Goal: Task Accomplishment & Management: Complete application form

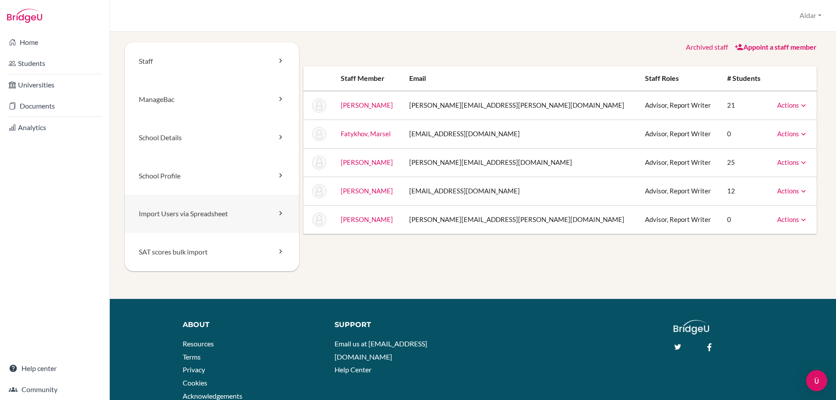
click at [175, 213] on link "Import Users via Spreadsheet" at bounding box center [212, 214] width 174 height 38
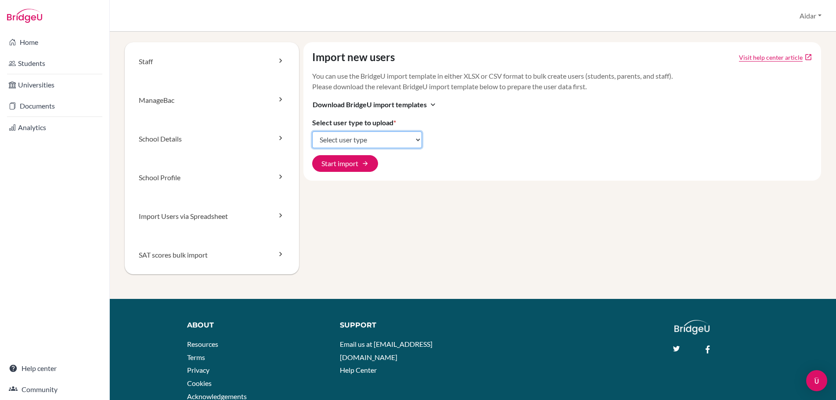
click at [416, 140] on select "Select user type Students Students and parents Parents Advisors Report writers" at bounding box center [367, 139] width 110 height 17
select select "students"
click at [312, 131] on select "Select user type Students Students and parents Parents Advisors Report writers" at bounding box center [367, 139] width 110 height 17
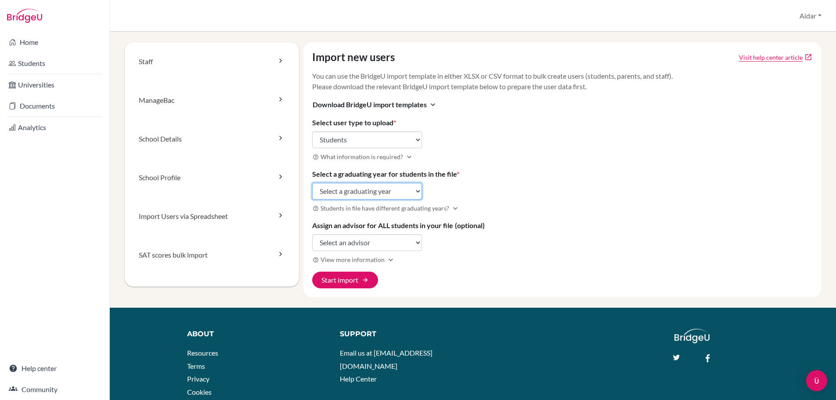
click at [416, 192] on select "Select a graduating year 2024 2025 2026 2027 2028 2029" at bounding box center [367, 191] width 110 height 17
select select "2027"
click at [312, 183] on select "Select a graduating year 2024 2025 2026 2027 2028 2029" at bounding box center [367, 191] width 110 height 17
click at [416, 243] on select "Select an advisor Megan Bagdonas Marsel Fatykhov Kamila Mirasova Aidar Salimov …" at bounding box center [367, 242] width 110 height 17
select select "419249"
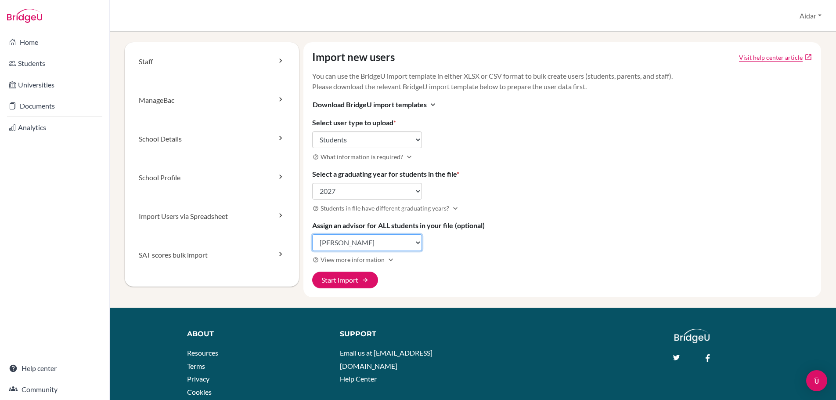
click at [312, 234] on select "Select an advisor Megan Bagdonas Marsel Fatykhov Kamila Mirasova Aidar Salimov …" at bounding box center [367, 242] width 110 height 17
click at [359, 280] on button "Start import arrow_forward" at bounding box center [345, 279] width 66 height 17
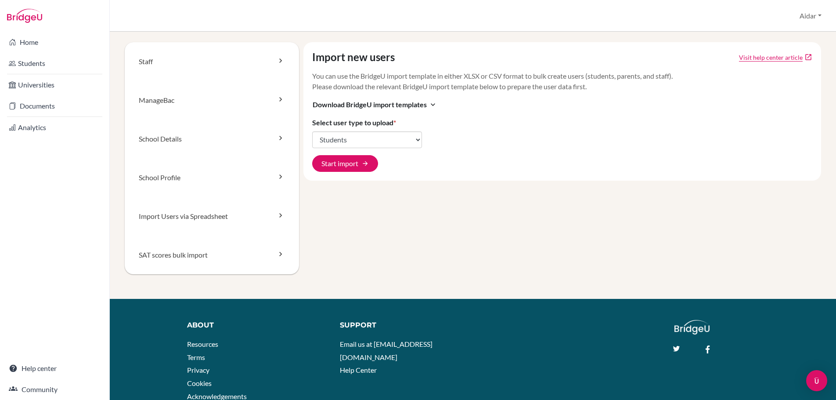
select select "students"
click at [158, 99] on link "ManageBac" at bounding box center [212, 100] width 174 height 39
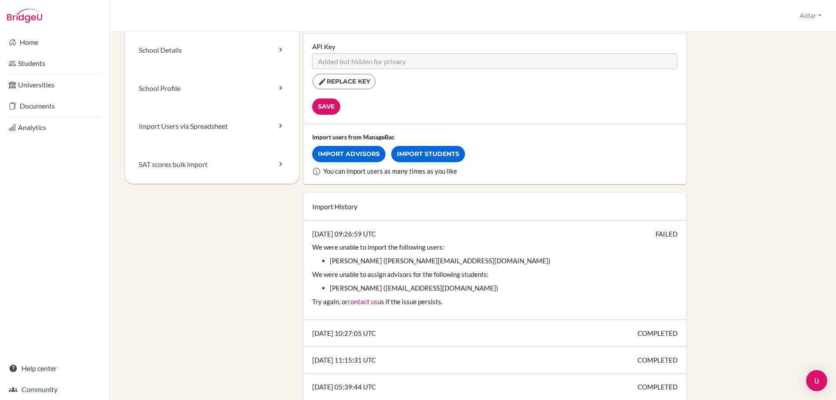
scroll to position [88, 0]
click at [430, 153] on link "Import Students" at bounding box center [428, 153] width 74 height 16
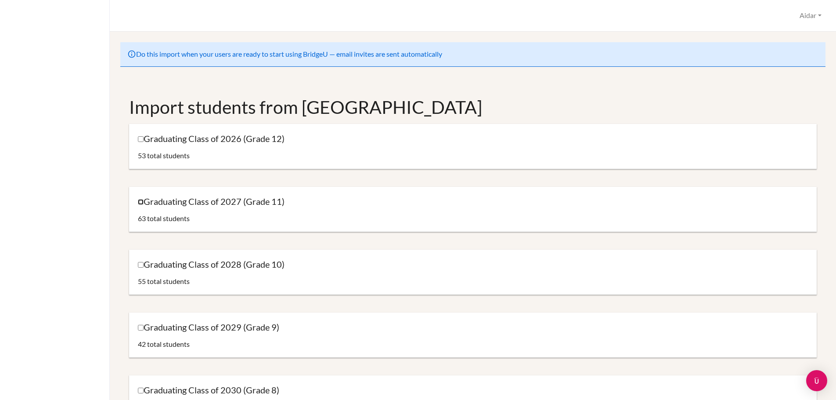
click at [140, 203] on input "Graduating Class of 2027 (Grade 11)" at bounding box center [141, 202] width 6 height 6
checkbox input "true"
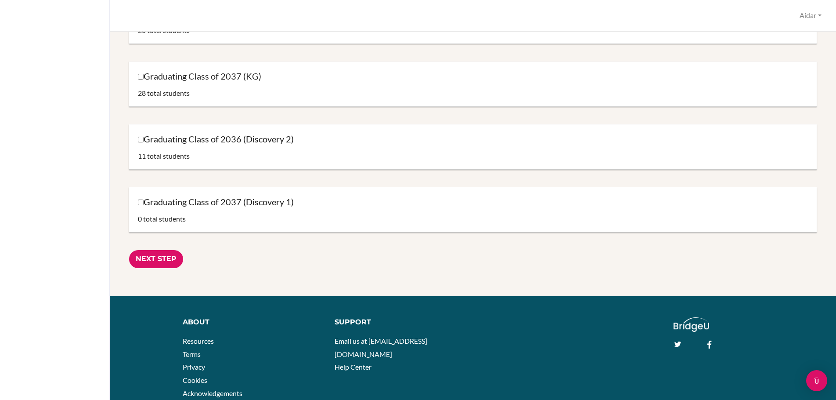
scroll to position [856, 0]
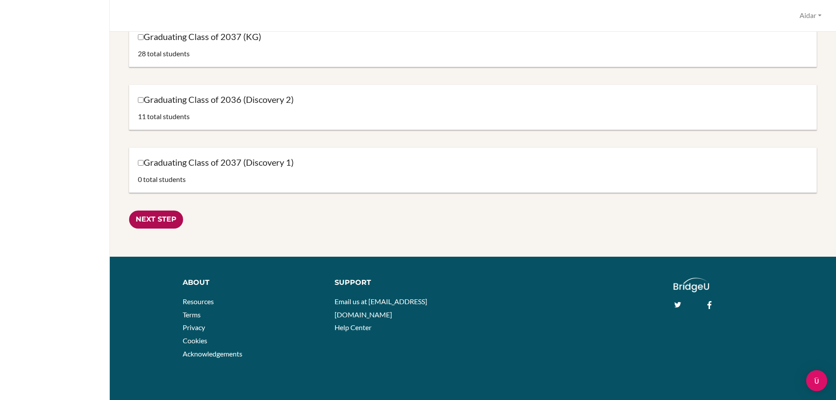
click at [159, 218] on input "Next Step" at bounding box center [156, 219] width 54 height 18
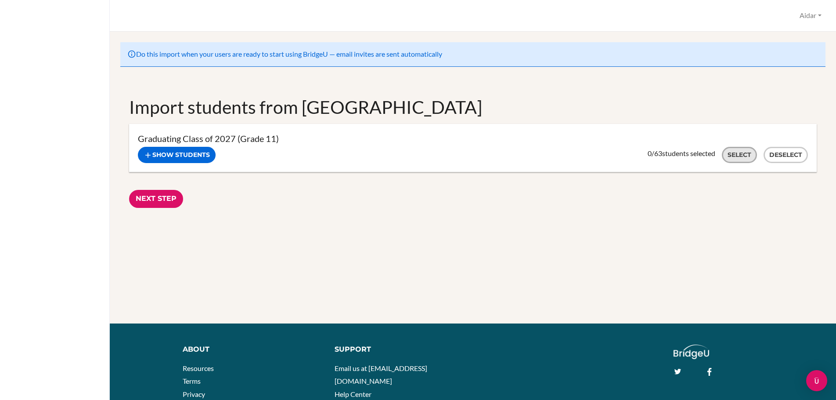
click at [728, 158] on button "Select" at bounding box center [739, 155] width 35 height 16
click at [184, 154] on button "Show students" at bounding box center [177, 155] width 78 height 16
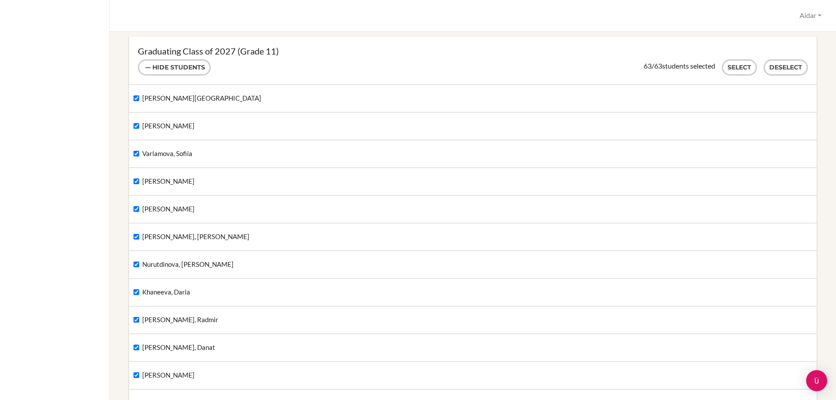
scroll to position [97, 0]
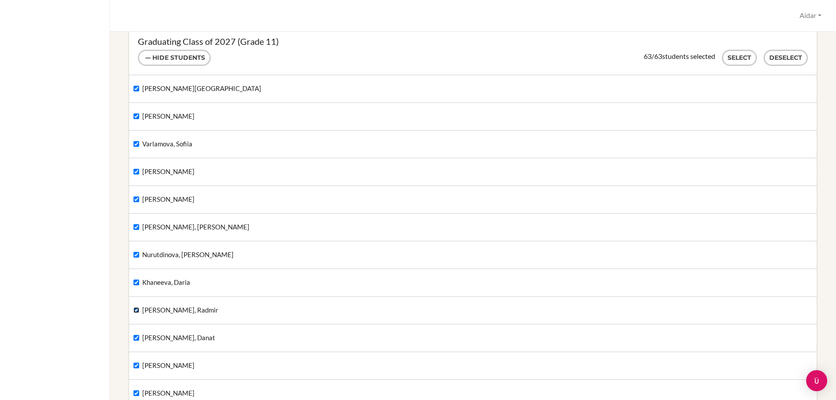
click at [137, 311] on input "[PERSON_NAME], Radmir" at bounding box center [137, 310] width 6 height 6
checkbox input "false"
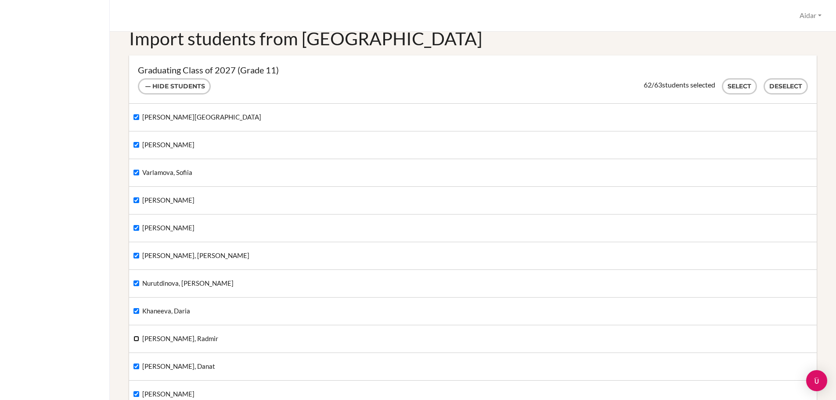
scroll to position [53, 0]
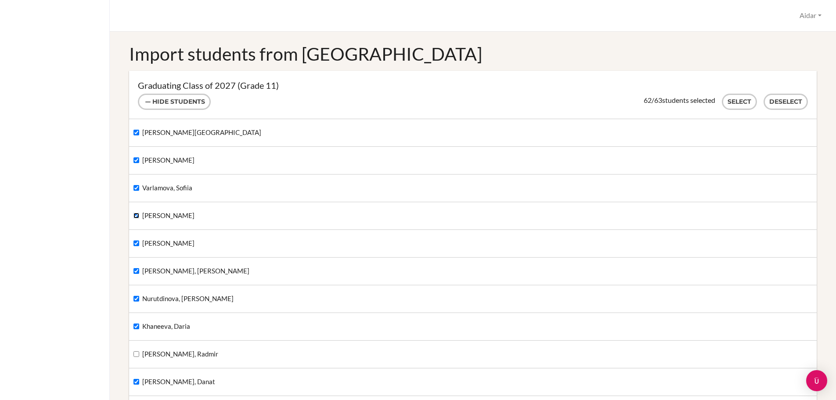
click at [135, 215] on input "Gorodetsky, Ivan" at bounding box center [137, 216] width 6 height 6
checkbox input "false"
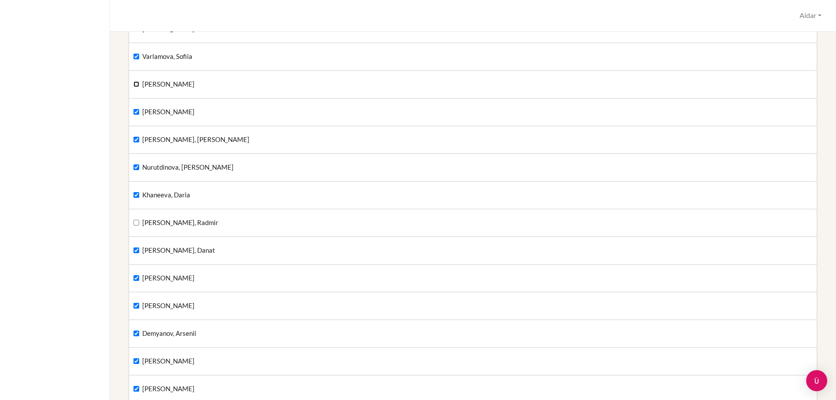
scroll to position [229, 0]
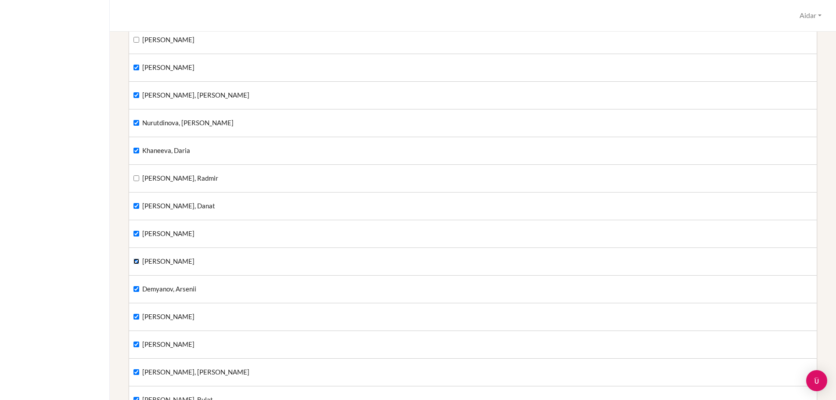
click at [134, 261] on input "Shariatmadari, Atrin" at bounding box center [137, 261] width 6 height 6
checkbox input "false"
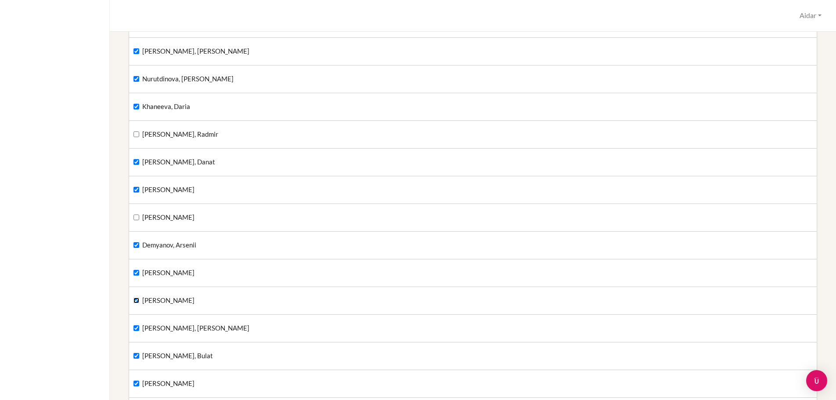
click at [135, 301] on input "Belyaev, Platon" at bounding box center [137, 300] width 6 height 6
checkbox input "false"
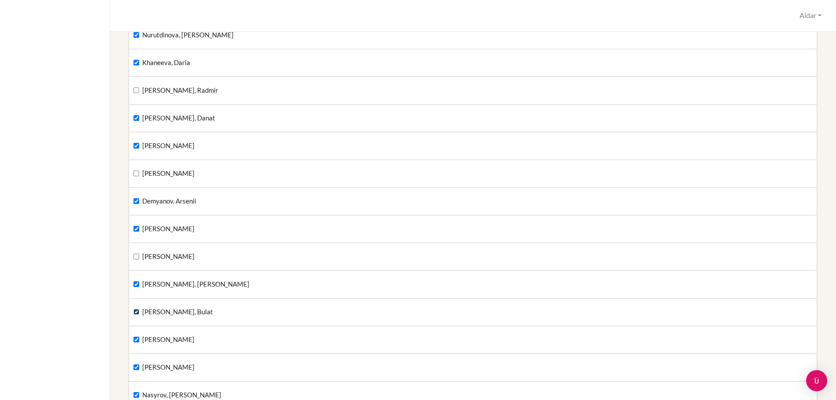
click at [137, 311] on input "Amirkhanov, Bulat" at bounding box center [137, 312] width 6 height 6
checkbox input "false"
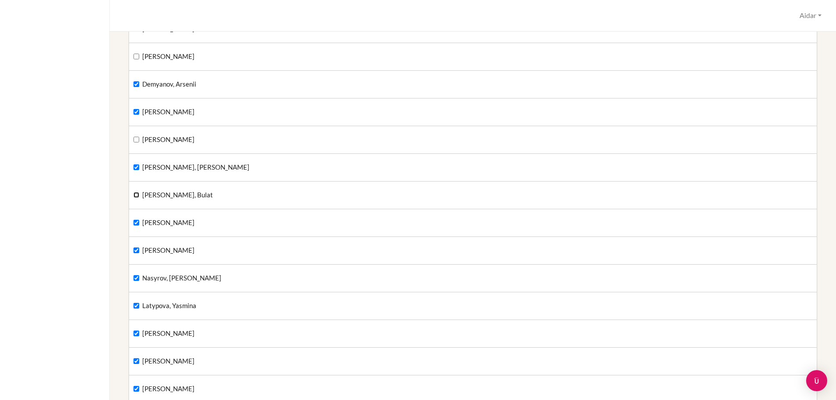
scroll to position [448, 0]
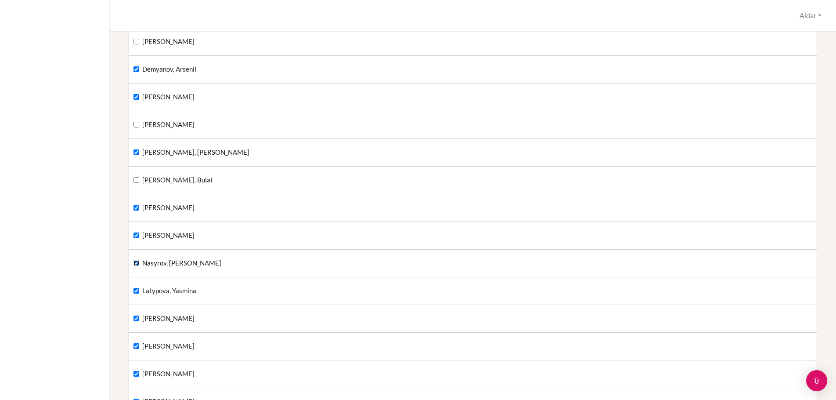
click at [136, 264] on input "Nasyrov, Saliakhutdin" at bounding box center [137, 263] width 6 height 6
checkbox input "false"
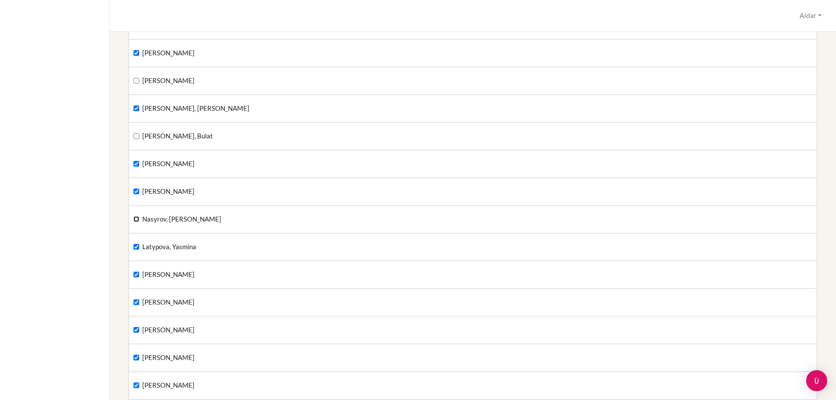
scroll to position [536, 0]
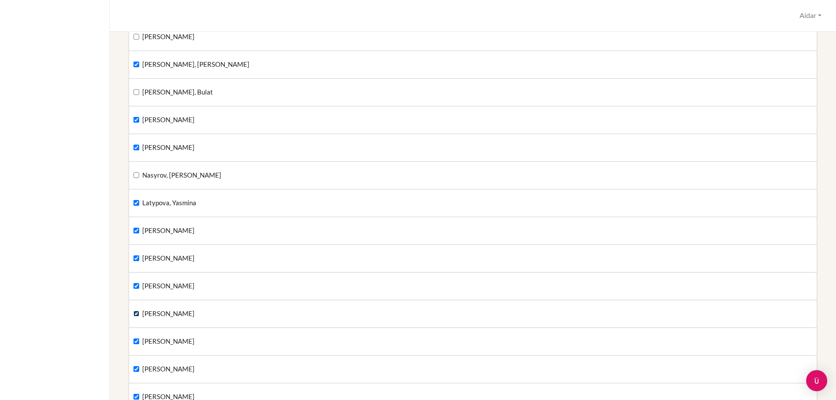
click at [138, 312] on input "Maksudov, Murat" at bounding box center [137, 314] width 6 height 6
checkbox input "false"
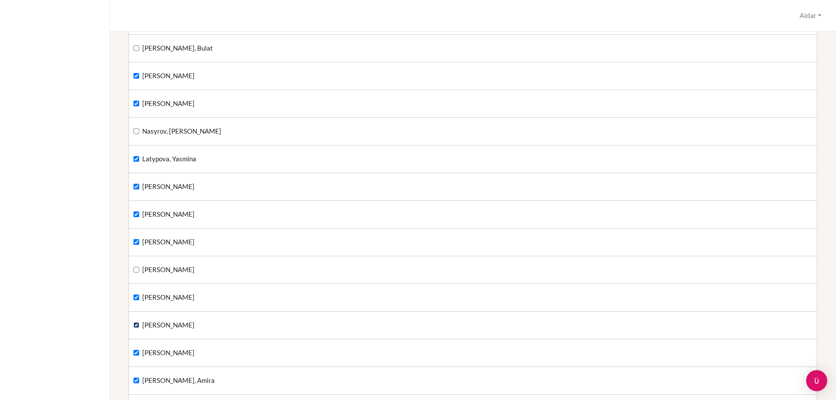
click at [137, 322] on input "Muravev, Igor" at bounding box center [137, 325] width 6 height 6
checkbox input "false"
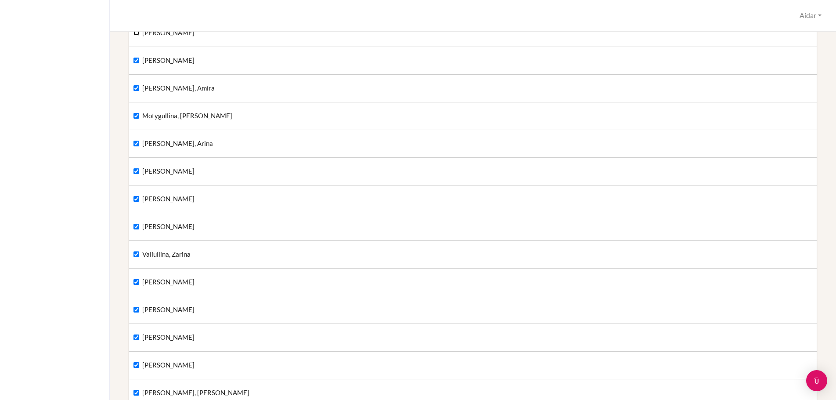
scroll to position [888, 0]
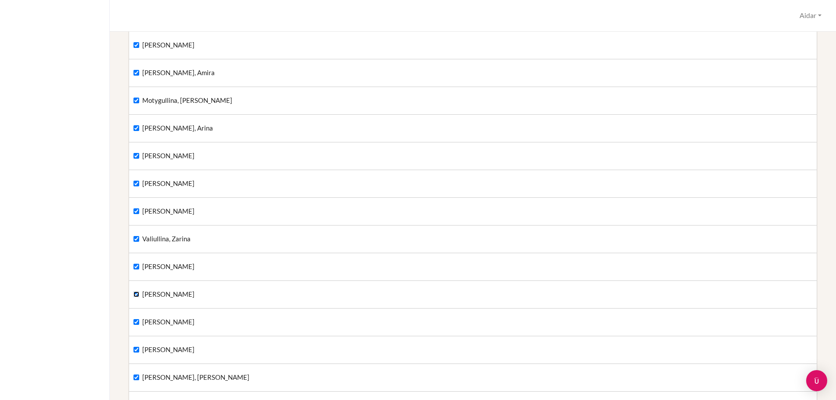
click at [135, 295] on input "Karimova, Safiya" at bounding box center [137, 294] width 6 height 6
checkbox input "false"
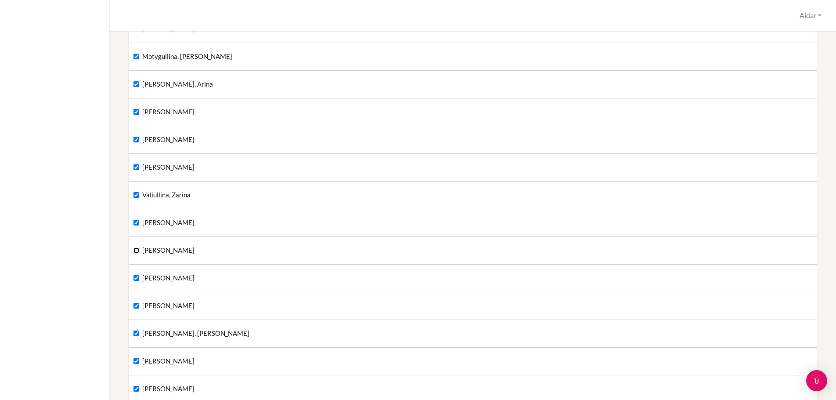
scroll to position [976, 0]
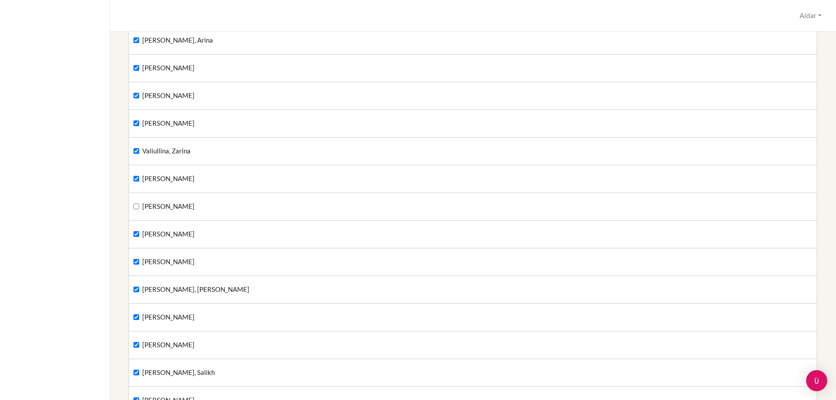
click at [132, 315] on div "Akmaev, Anvar" at bounding box center [473, 317] width 688 height 27
click at [134, 316] on input "Akmaev, Anvar" at bounding box center [137, 317] width 6 height 6
checkbox input "false"
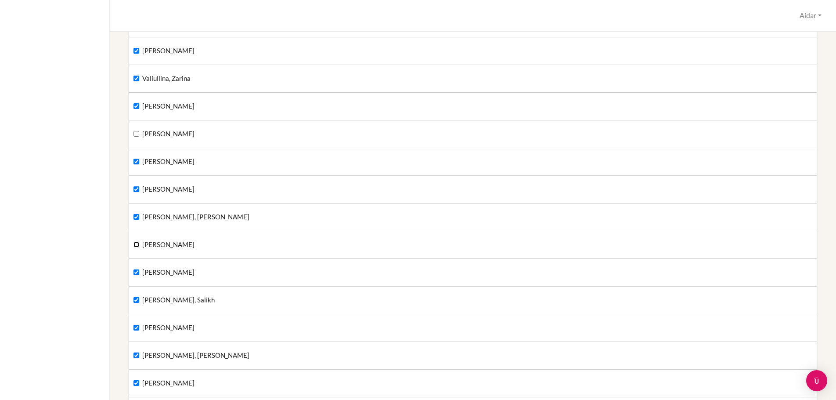
scroll to position [1063, 0]
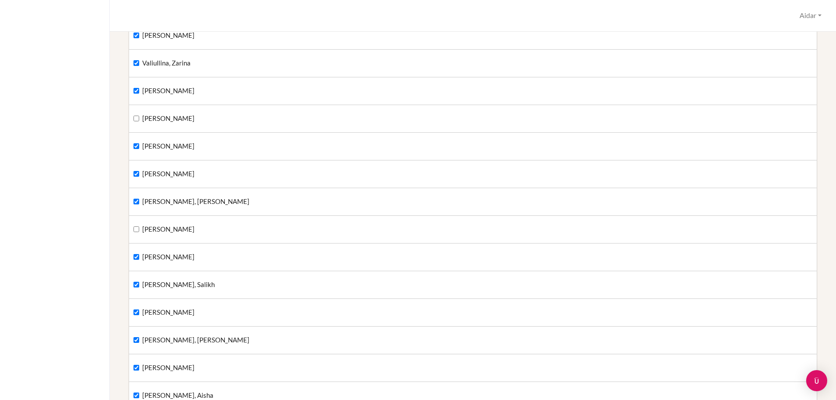
click at [133, 283] on div "Nurutdinov, Salikh" at bounding box center [473, 284] width 688 height 27
click at [140, 285] on label "Nurutdinov, Salikh" at bounding box center [174, 285] width 81 height 10
click at [139, 285] on input "Nurutdinov, Salikh" at bounding box center [137, 285] width 6 height 6
checkbox input "false"
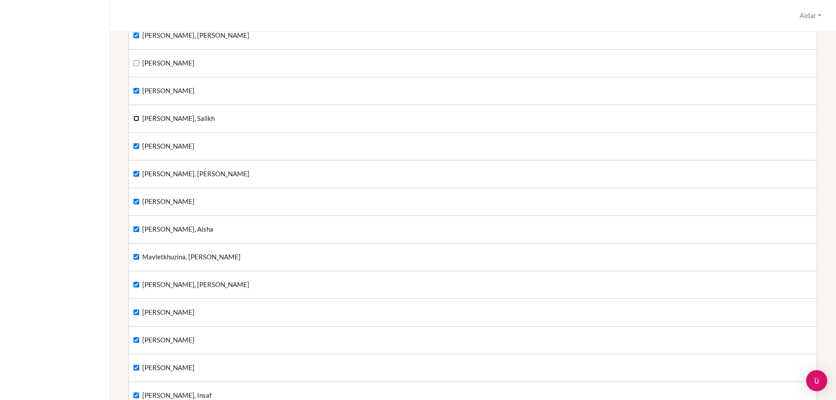
scroll to position [1239, 0]
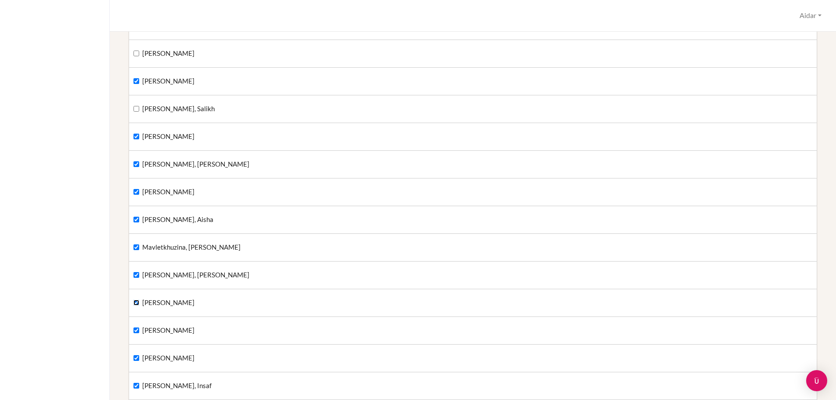
click at [138, 301] on input "Moiseev, Marat" at bounding box center [137, 303] width 6 height 6
checkbox input "false"
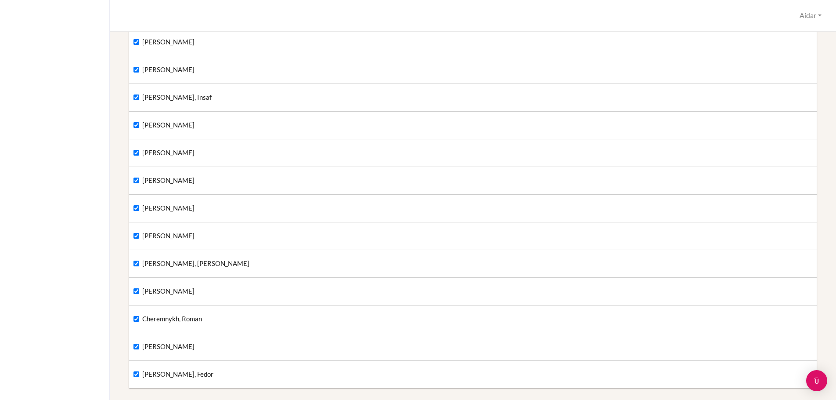
scroll to position [1713, 0]
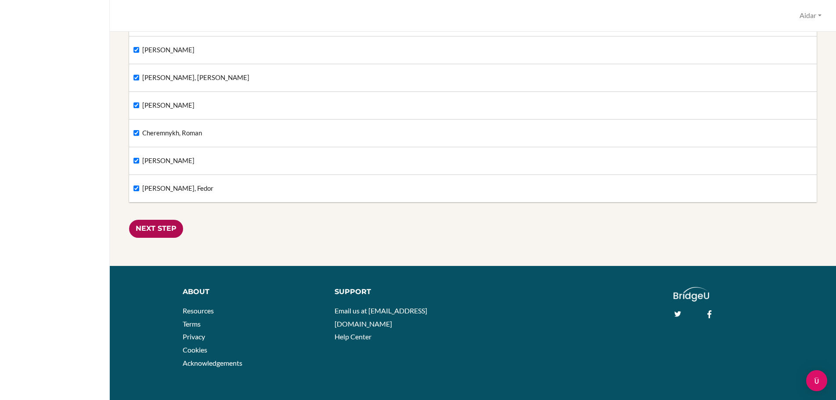
click at [163, 230] on input "Next Step" at bounding box center [156, 229] width 54 height 18
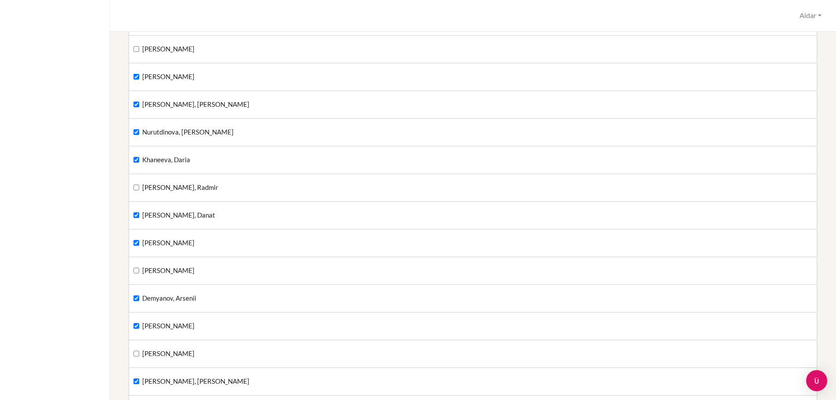
scroll to position [0, 0]
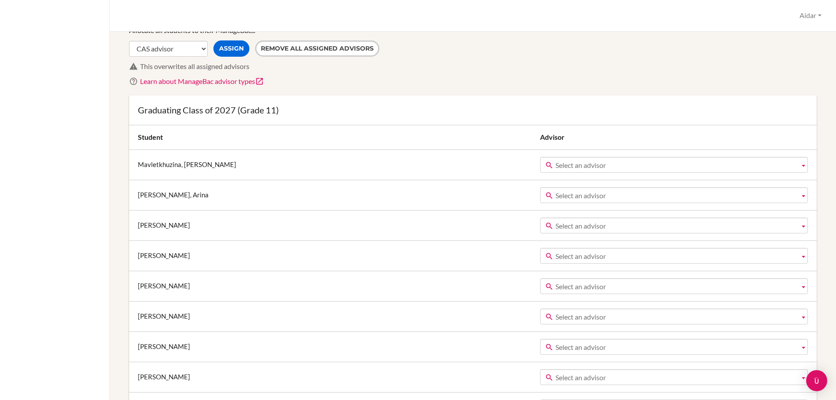
scroll to position [88, 0]
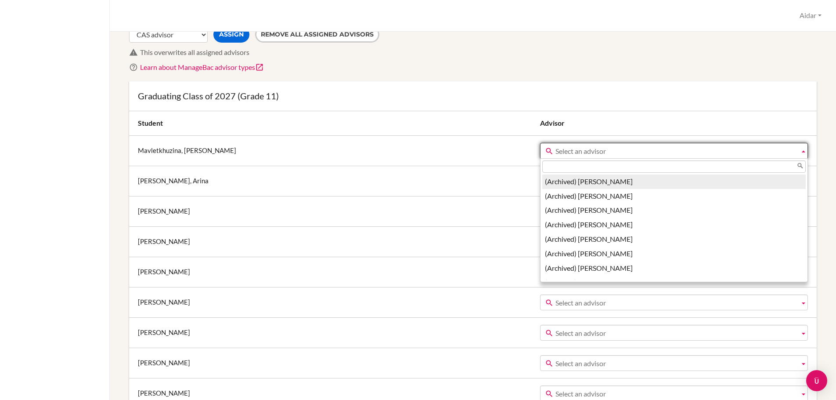
click at [800, 151] on b at bounding box center [804, 150] width 8 height 15
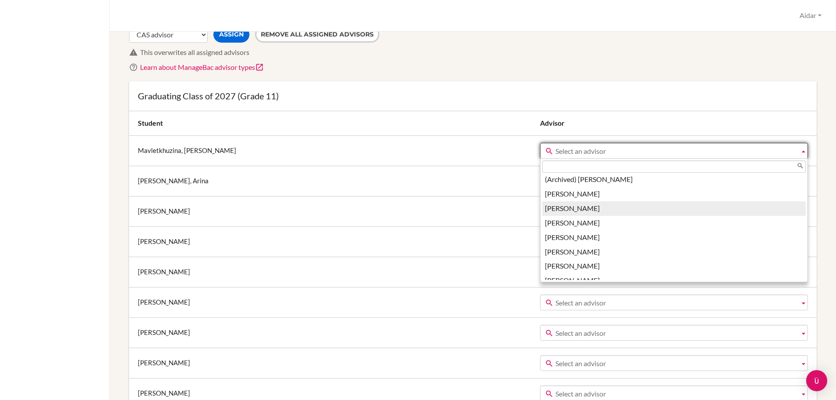
scroll to position [220, 0]
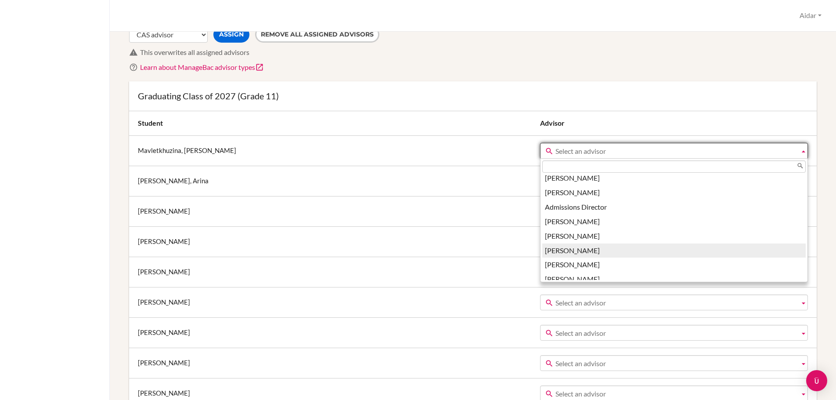
click at [542, 253] on li "[PERSON_NAME]" at bounding box center [674, 250] width 264 height 14
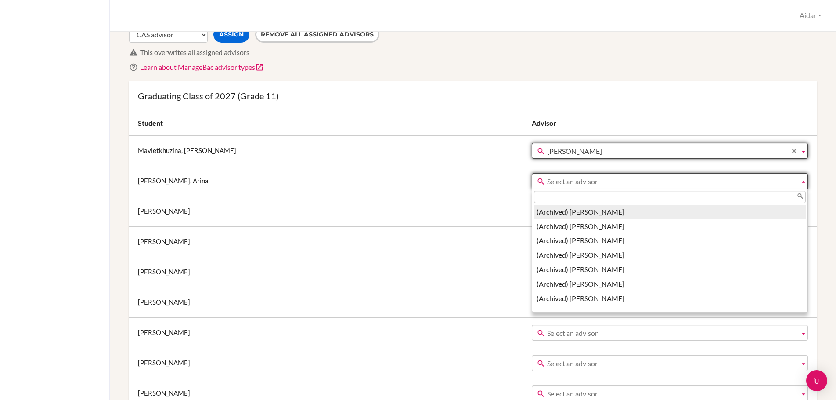
click at [800, 179] on b at bounding box center [804, 180] width 8 height 15
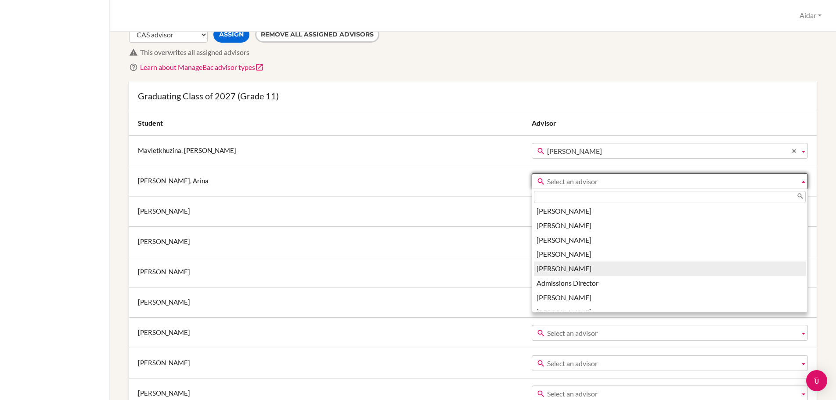
scroll to position [218, 0]
click at [564, 282] on li "[PERSON_NAME]" at bounding box center [670, 282] width 272 height 14
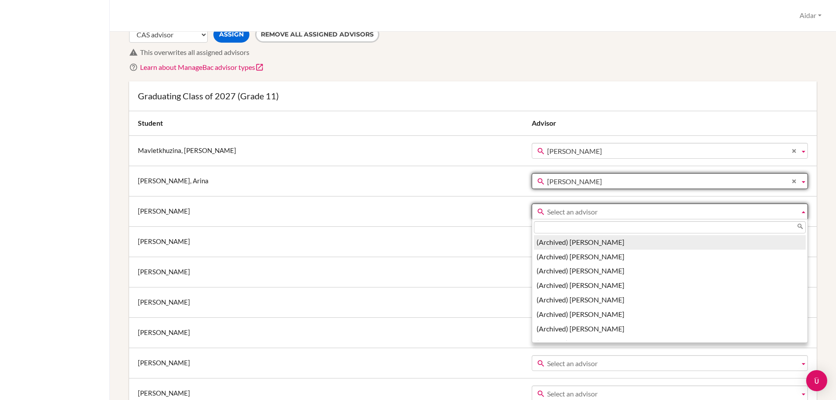
click at [800, 213] on b at bounding box center [804, 211] width 8 height 15
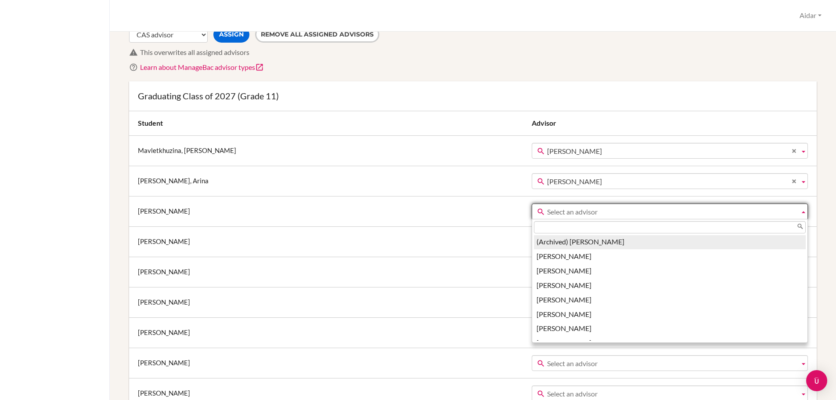
scroll to position [217, 0]
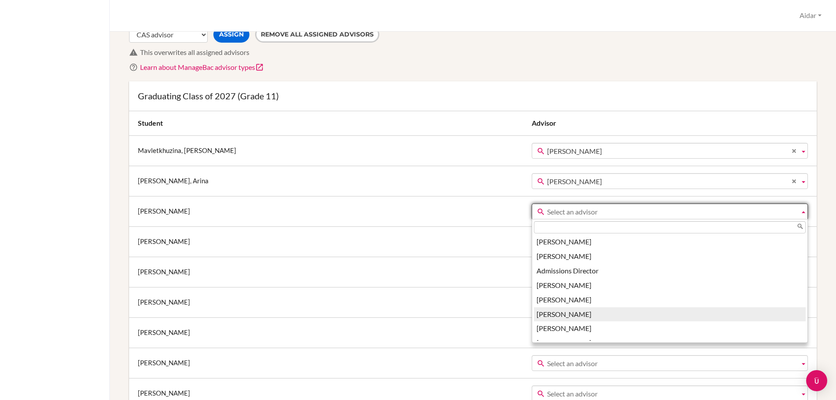
click at [534, 312] on li "[PERSON_NAME]" at bounding box center [670, 314] width 272 height 14
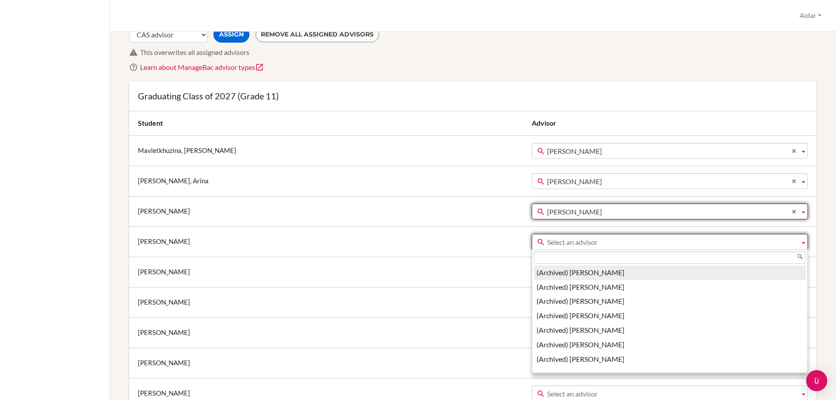
click at [800, 240] on b at bounding box center [804, 241] width 8 height 15
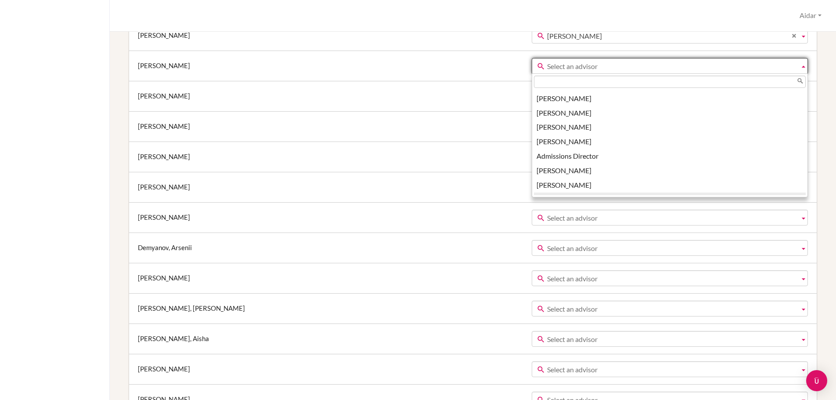
scroll to position [230, 0]
click at [542, 158] on li "[PERSON_NAME]" at bounding box center [670, 155] width 272 height 14
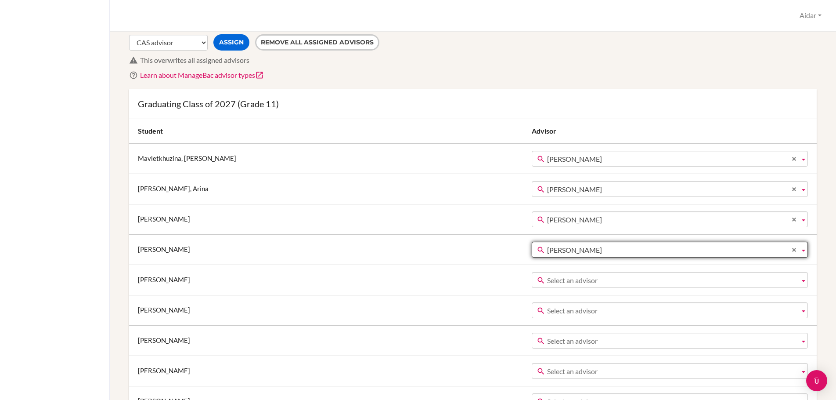
scroll to position [132, 0]
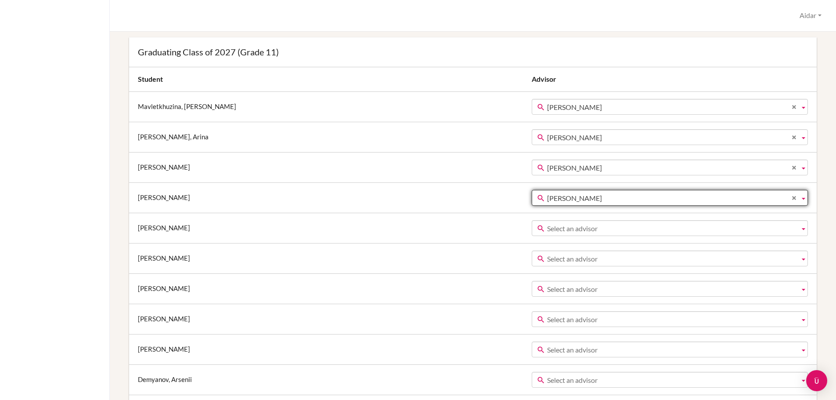
click at [800, 228] on b at bounding box center [804, 227] width 8 height 15
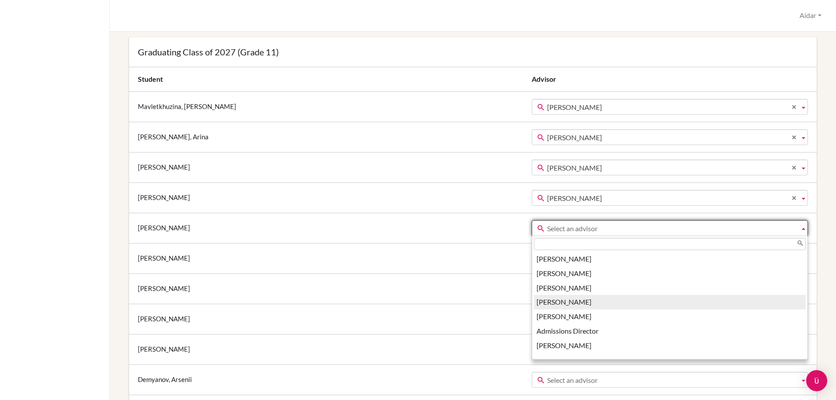
scroll to position [217, 0]
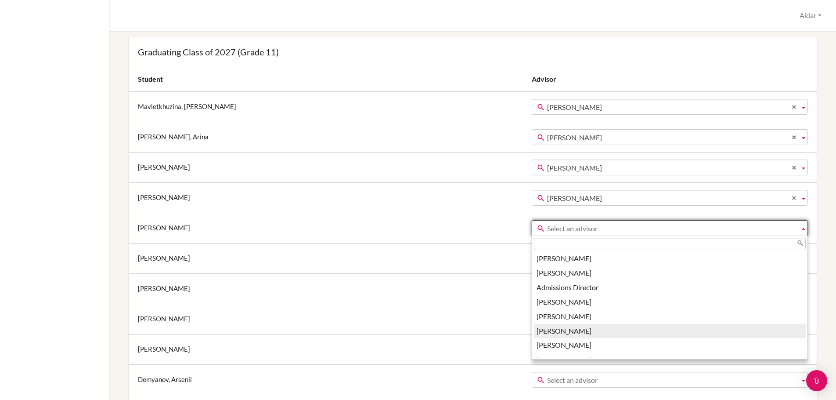
click at [534, 334] on li "[PERSON_NAME]" at bounding box center [670, 331] width 272 height 14
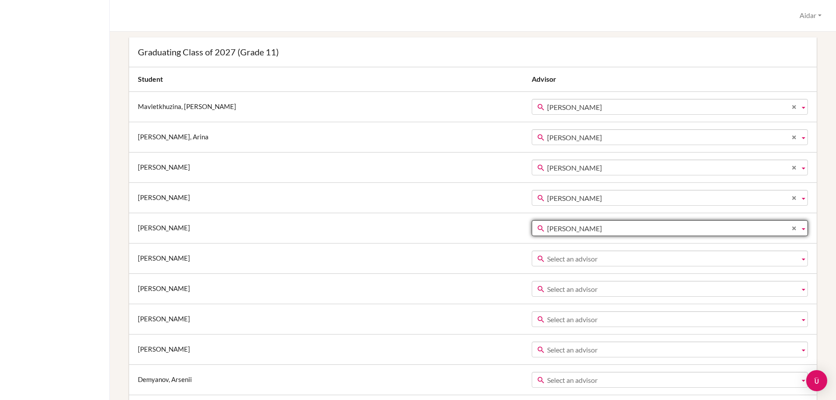
click at [800, 257] on b at bounding box center [804, 258] width 8 height 15
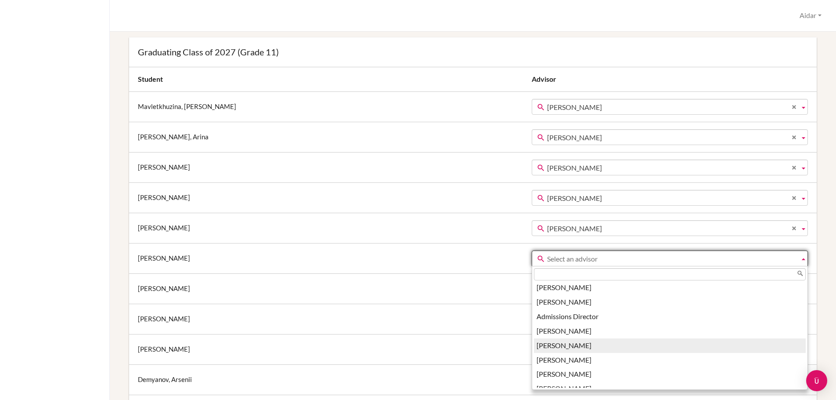
scroll to position [262, 0]
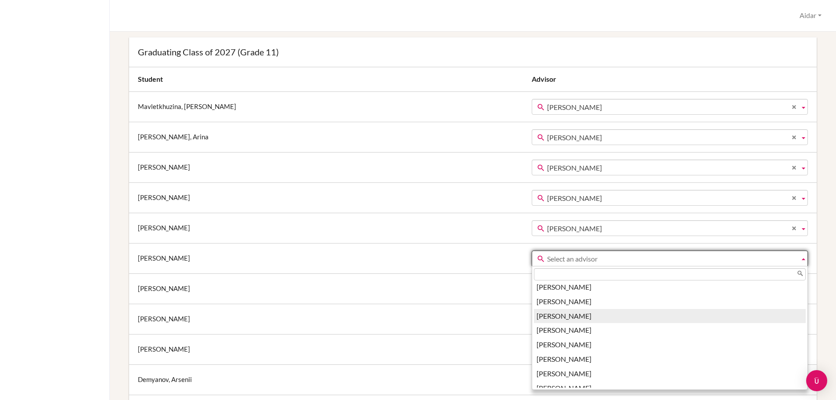
click at [554, 322] on li "[PERSON_NAME]" at bounding box center [670, 316] width 272 height 14
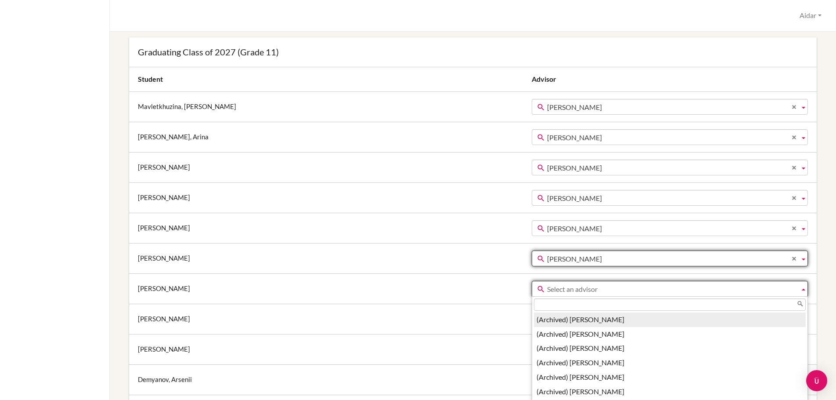
click at [800, 285] on b at bounding box center [804, 288] width 8 height 15
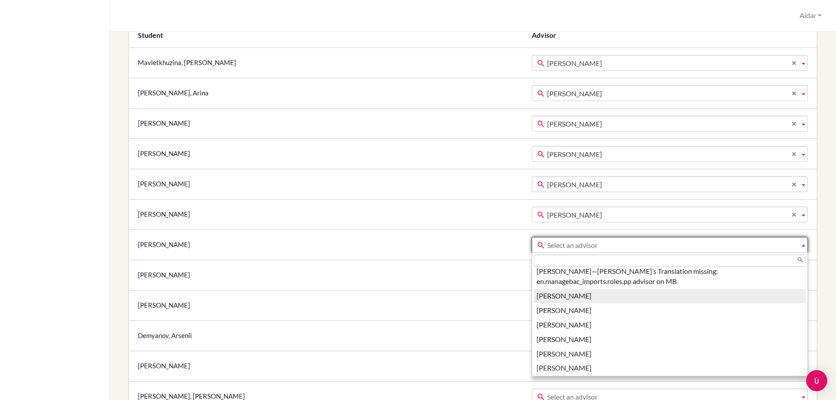
scroll to position [263, 0]
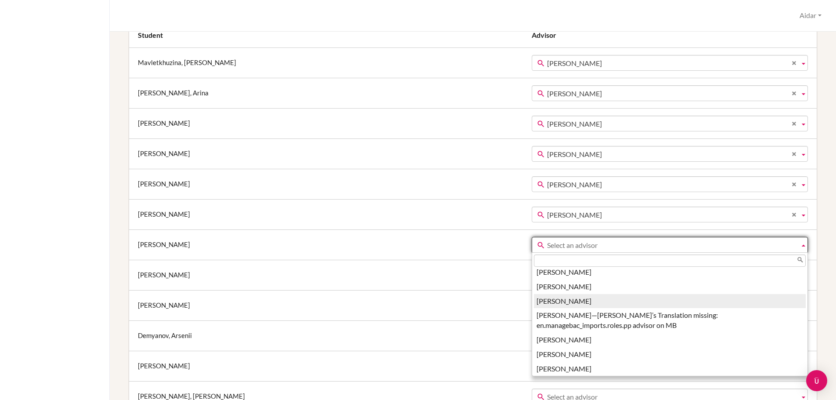
click at [534, 302] on li "[PERSON_NAME]" at bounding box center [670, 301] width 272 height 14
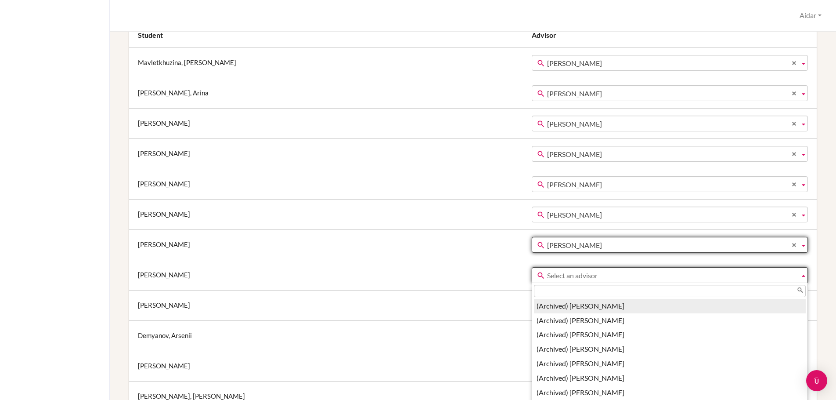
click at [800, 273] on b at bounding box center [804, 274] width 8 height 15
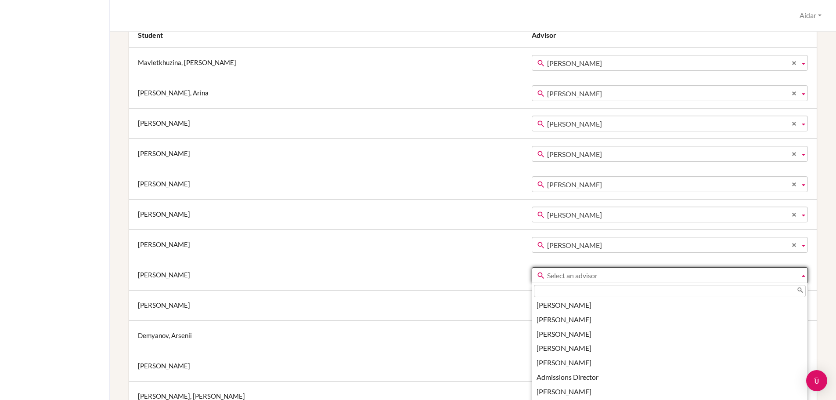
scroll to position [218, 0]
click at [534, 378] on li "[PERSON_NAME]" at bounding box center [670, 376] width 272 height 14
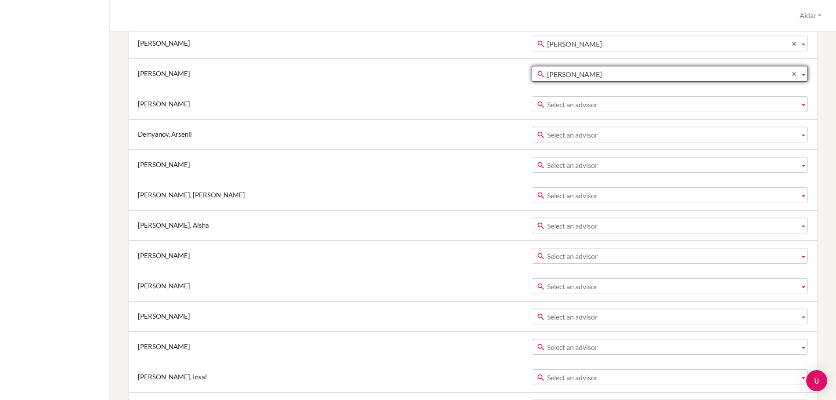
scroll to position [396, 0]
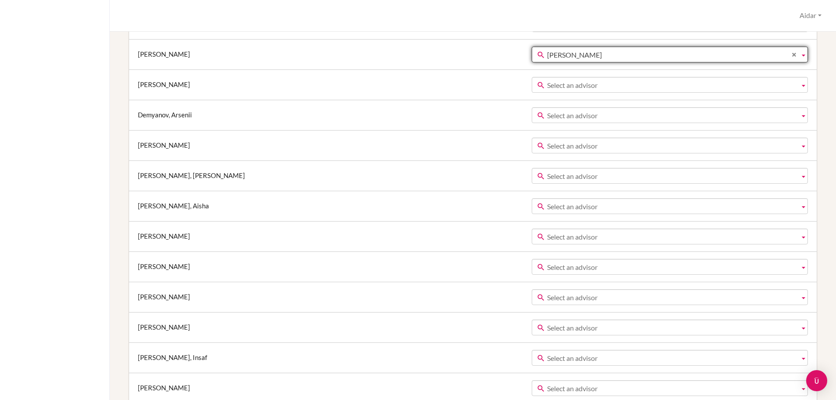
click at [800, 85] on b at bounding box center [804, 84] width 8 height 15
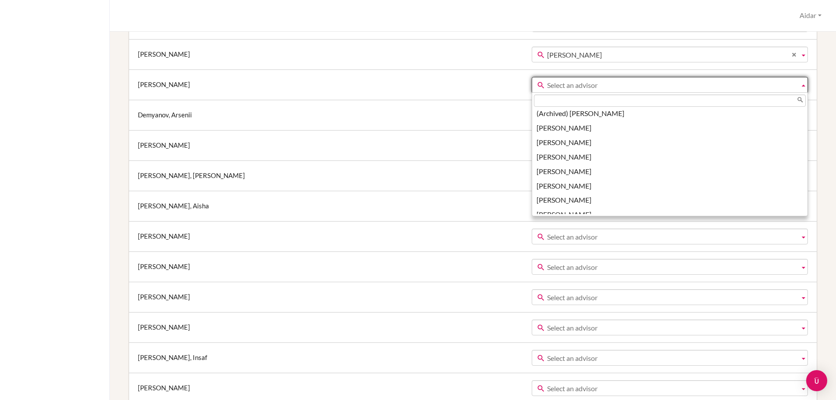
scroll to position [220, 0]
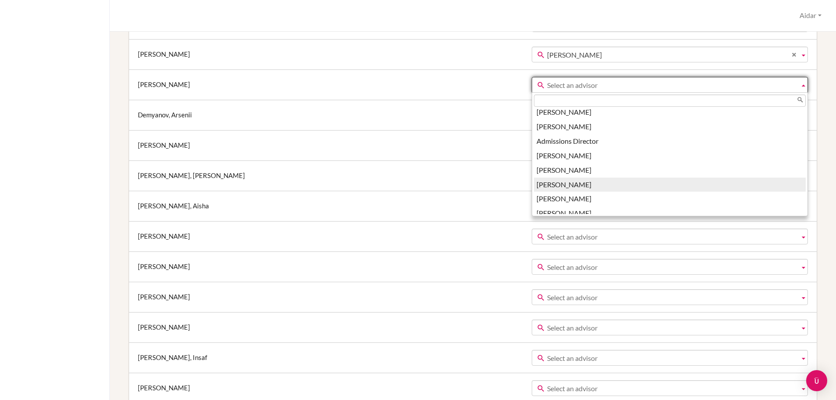
click at [534, 188] on li "[PERSON_NAME]" at bounding box center [670, 184] width 272 height 14
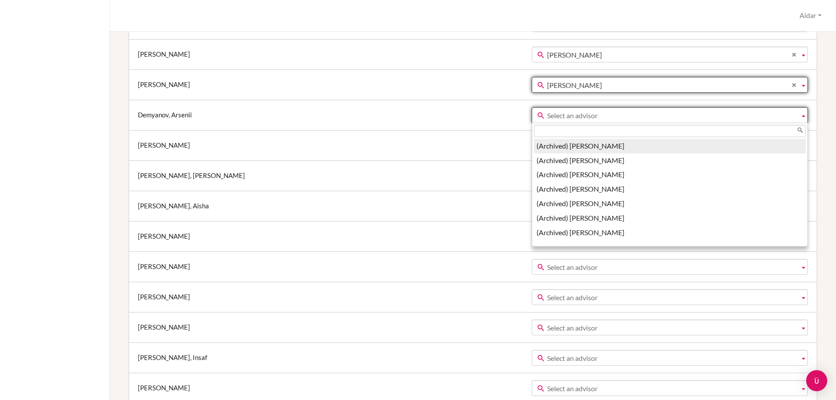
click at [800, 114] on b at bounding box center [804, 115] width 8 height 15
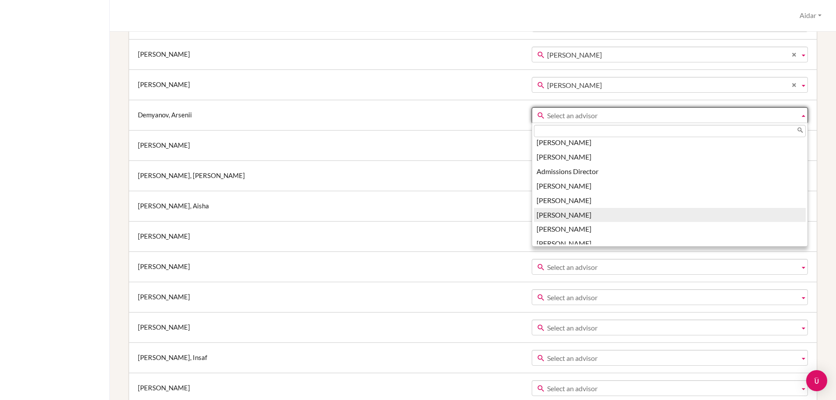
click at [534, 213] on li "[PERSON_NAME]" at bounding box center [670, 215] width 272 height 14
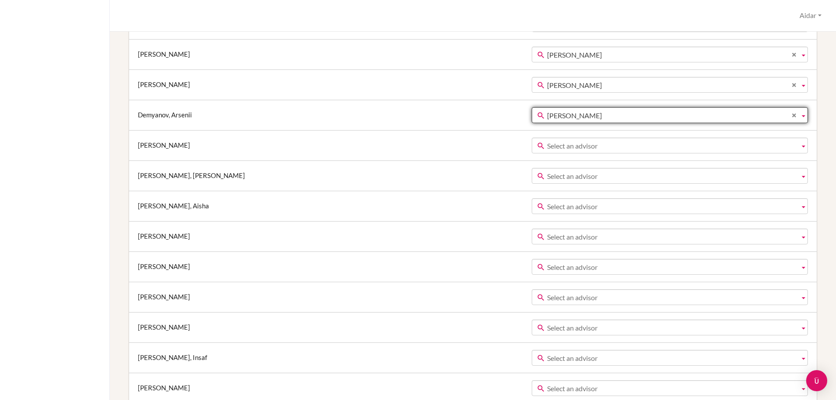
click at [800, 144] on b at bounding box center [804, 145] width 8 height 15
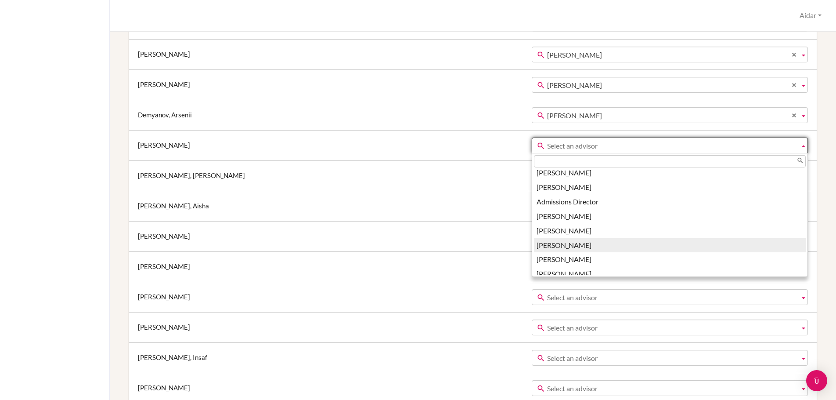
click at [534, 248] on li "[PERSON_NAME]" at bounding box center [670, 245] width 272 height 14
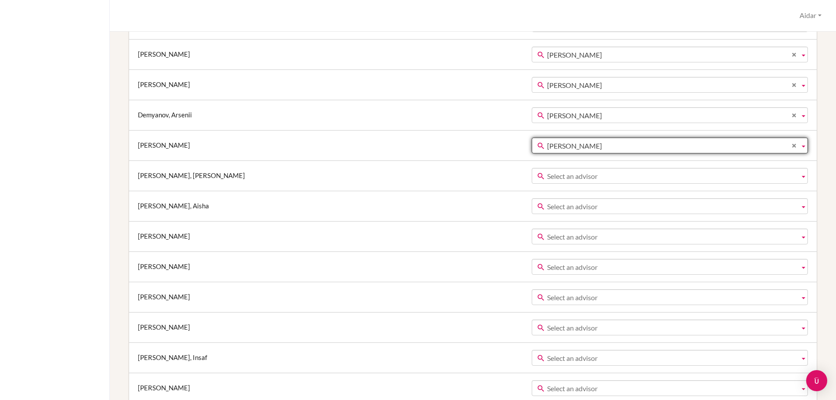
click at [800, 174] on b at bounding box center [804, 175] width 8 height 15
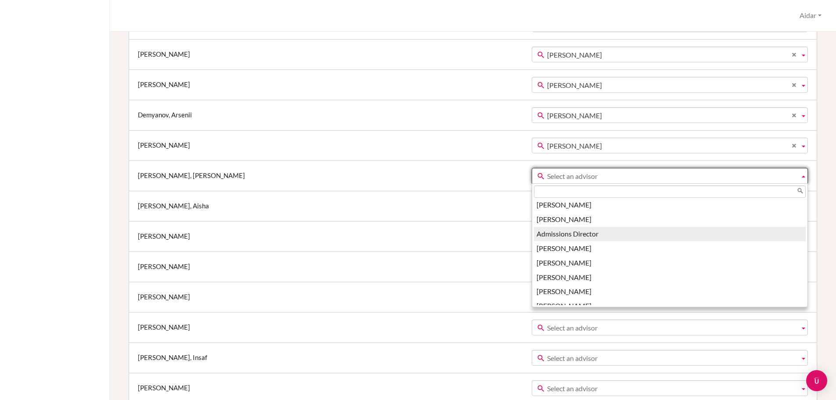
scroll to position [262, 0]
click at [542, 236] on li "[PERSON_NAME]" at bounding box center [670, 233] width 272 height 14
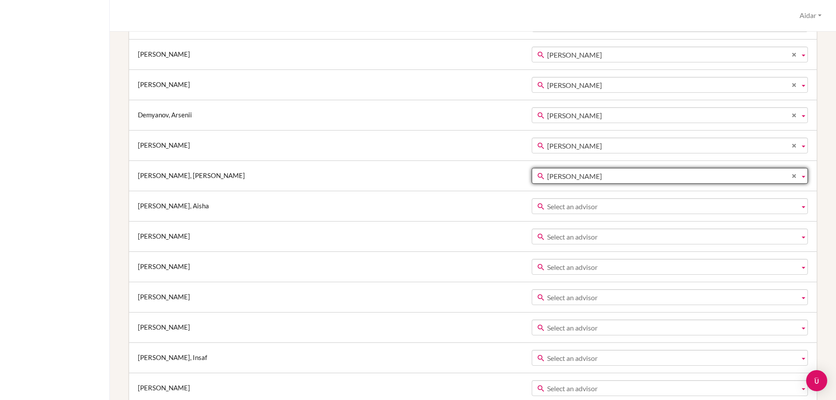
click at [800, 207] on b at bounding box center [804, 206] width 8 height 15
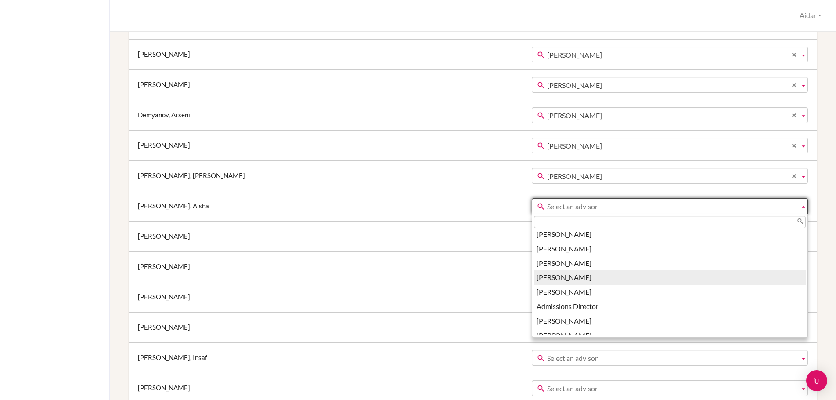
scroll to position [220, 0]
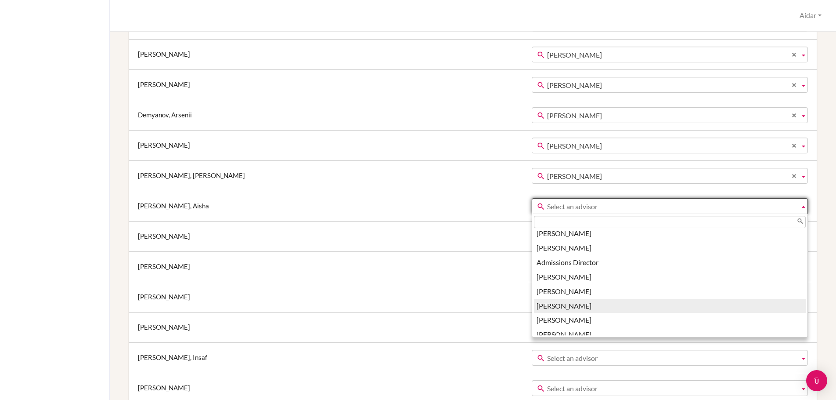
click at [534, 304] on li "[PERSON_NAME]" at bounding box center [670, 306] width 272 height 14
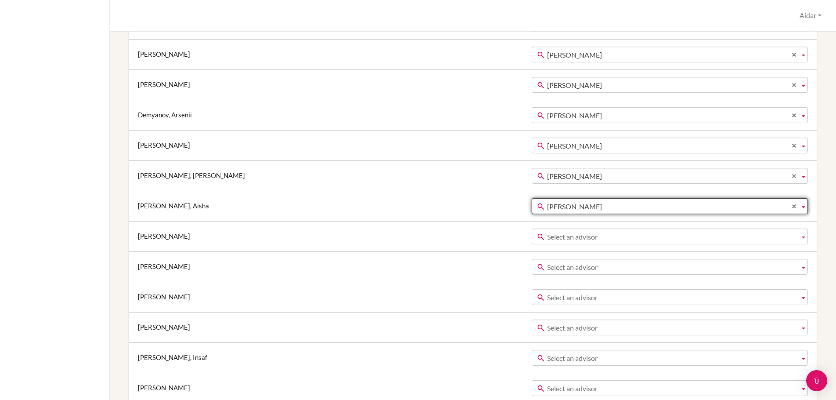
click at [800, 234] on b at bounding box center [804, 236] width 8 height 15
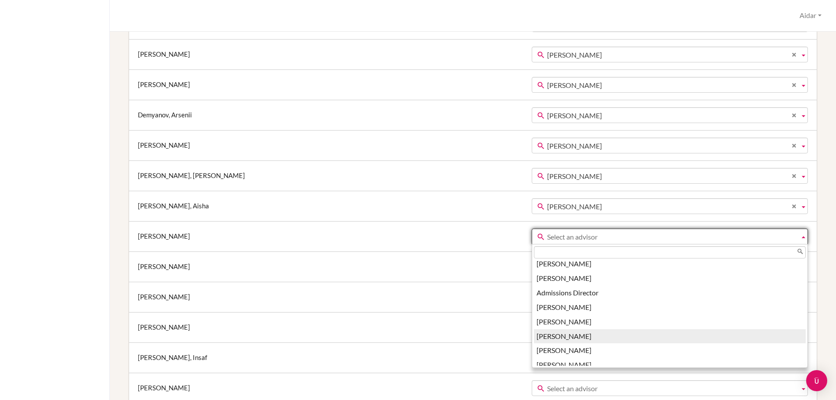
click at [551, 337] on li "[PERSON_NAME]" at bounding box center [670, 336] width 272 height 14
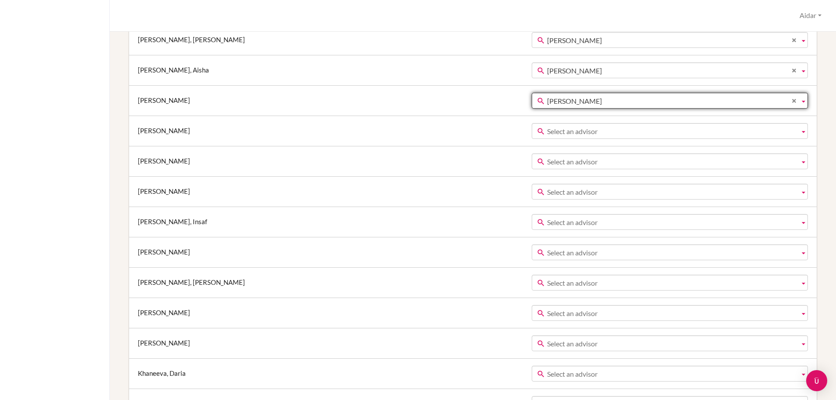
scroll to position [564, 0]
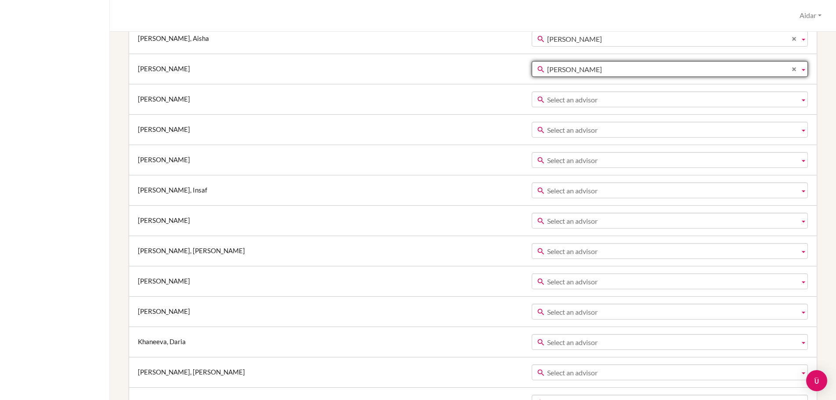
click at [800, 99] on b at bounding box center [804, 99] width 8 height 15
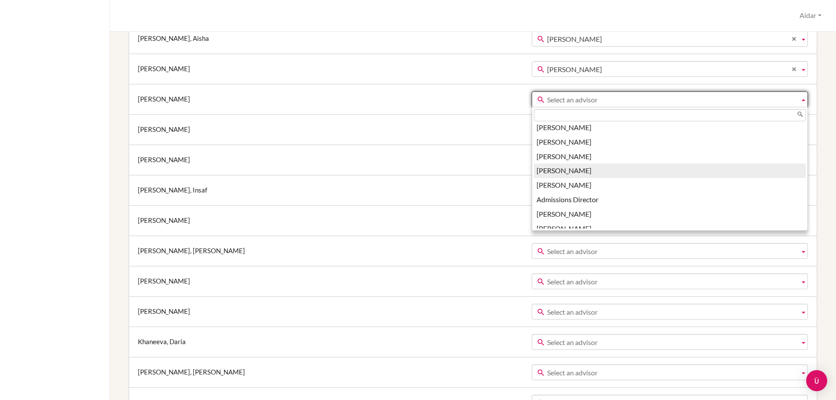
scroll to position [220, 0]
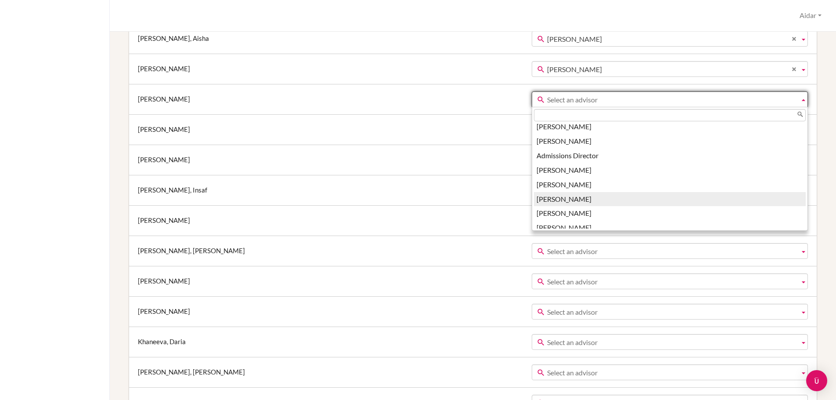
click at [534, 202] on li "[PERSON_NAME]" at bounding box center [670, 199] width 272 height 14
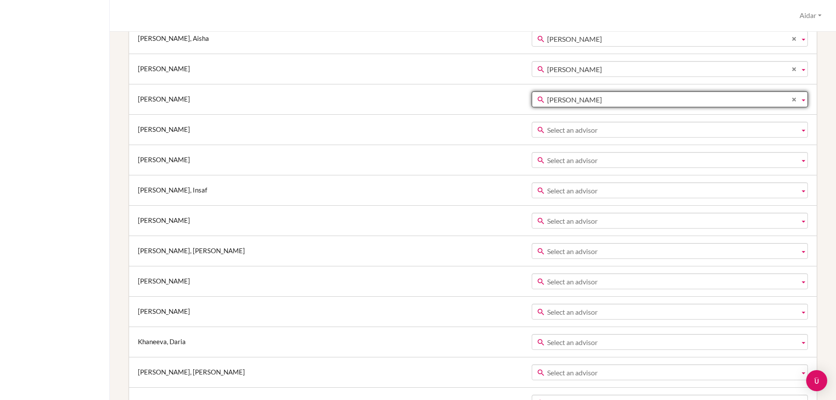
click at [800, 131] on b at bounding box center [804, 129] width 8 height 15
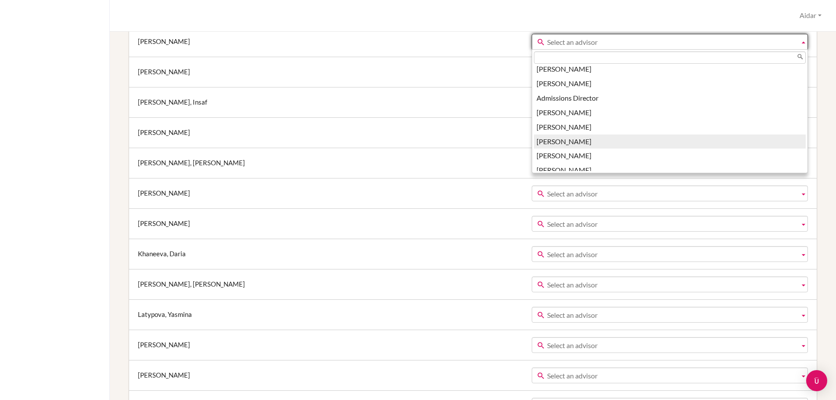
click at [534, 144] on li "[PERSON_NAME]" at bounding box center [670, 141] width 272 height 14
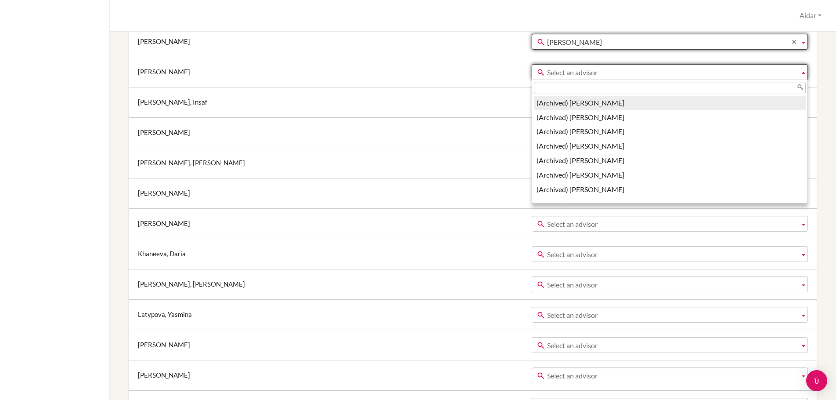
click at [800, 72] on b at bounding box center [804, 72] width 8 height 15
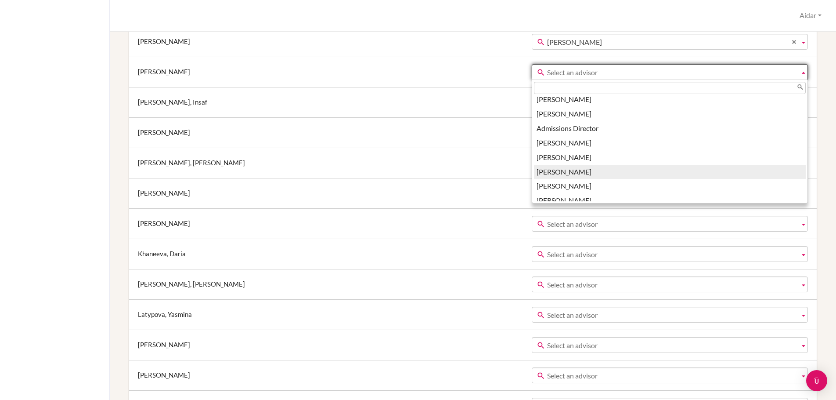
click at [541, 170] on li "[PERSON_NAME]" at bounding box center [670, 172] width 272 height 14
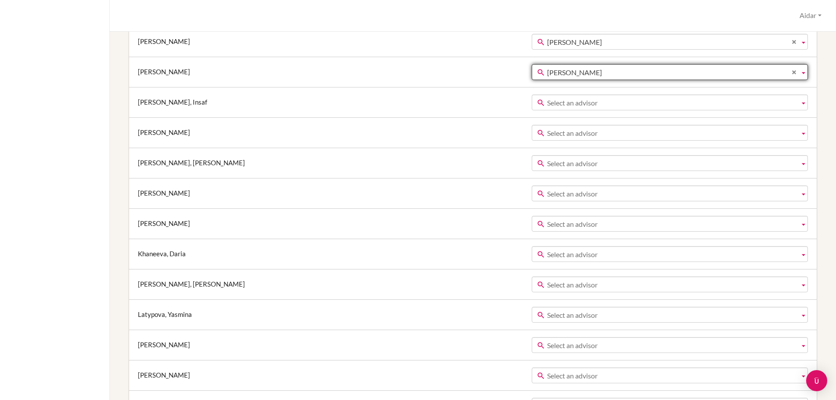
click at [800, 101] on b at bounding box center [804, 102] width 8 height 15
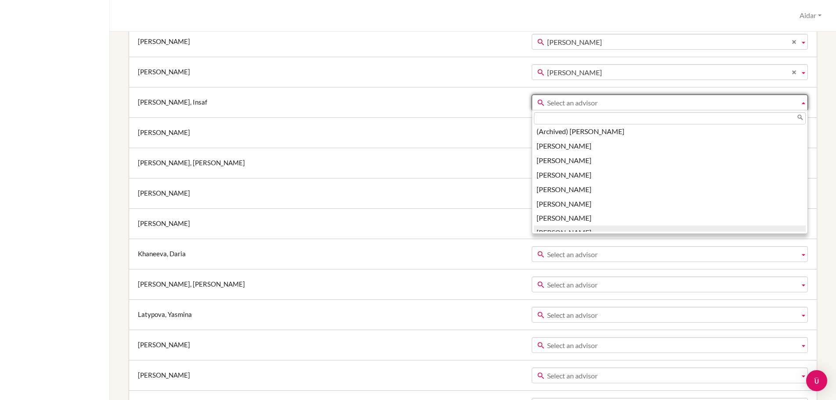
scroll to position [219, 0]
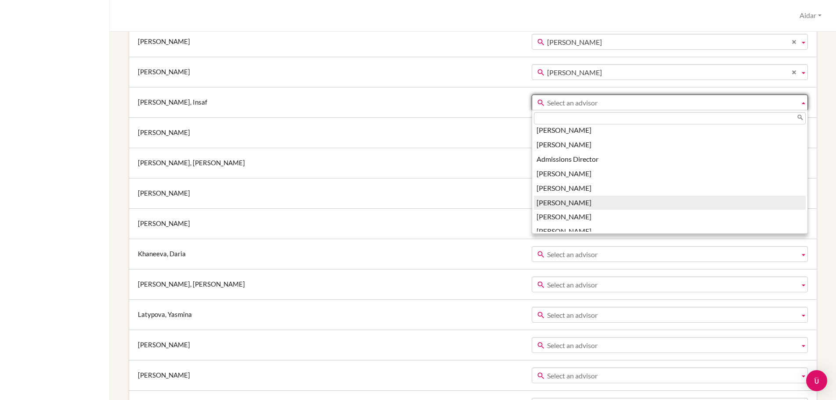
click at [549, 202] on li "[PERSON_NAME]" at bounding box center [670, 202] width 272 height 14
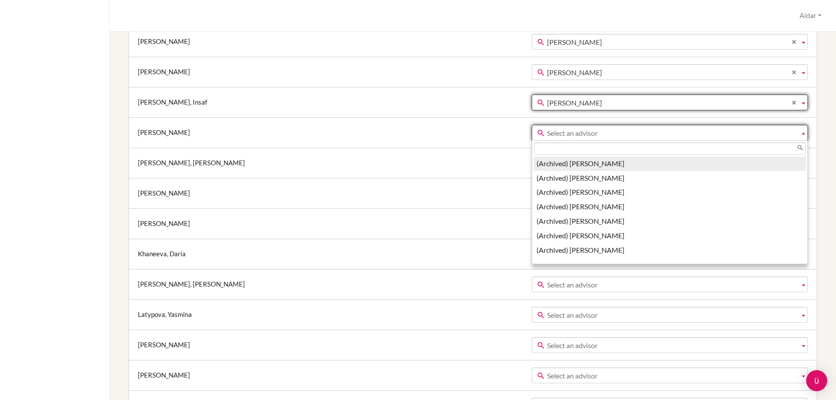
click at [800, 133] on b at bounding box center [804, 132] width 8 height 15
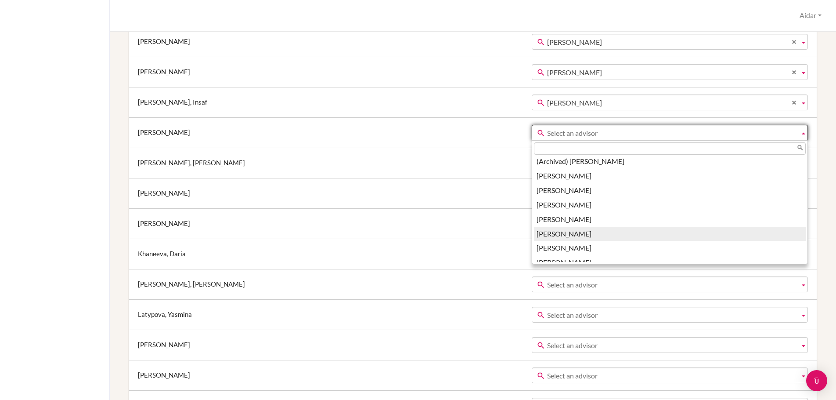
scroll to position [220, 0]
click at [555, 233] on li "[PERSON_NAME]" at bounding box center [670, 232] width 272 height 14
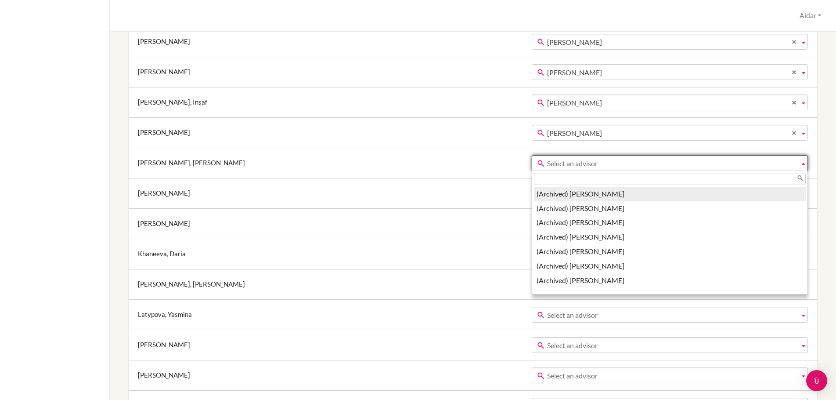
click at [800, 159] on b at bounding box center [804, 162] width 8 height 15
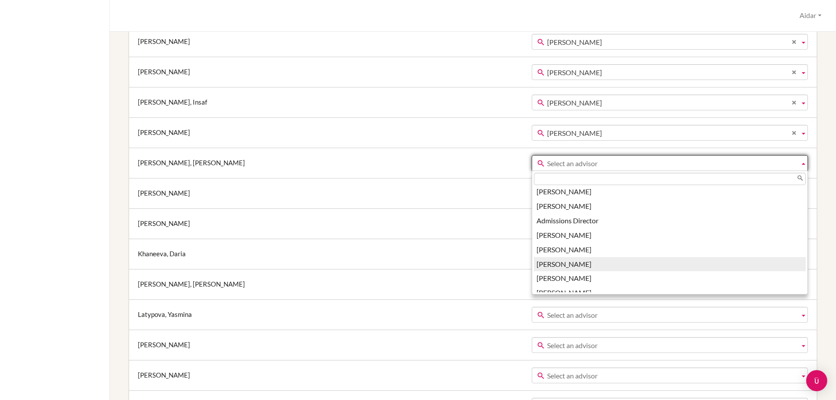
scroll to position [262, 0]
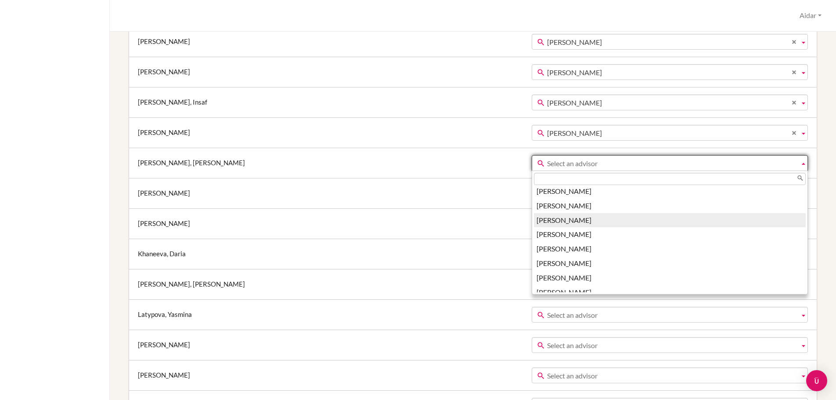
click at [550, 224] on li "[PERSON_NAME]" at bounding box center [670, 220] width 272 height 14
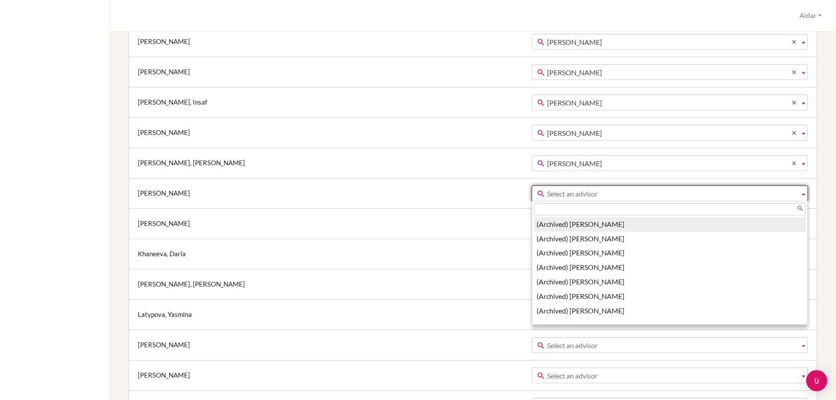
click at [800, 192] on b at bounding box center [804, 193] width 8 height 15
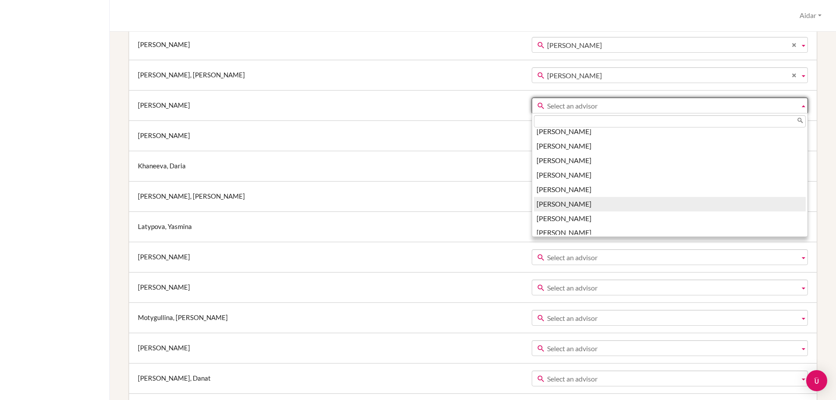
scroll to position [220, 0]
click at [535, 208] on li "[PERSON_NAME]" at bounding box center [670, 205] width 272 height 14
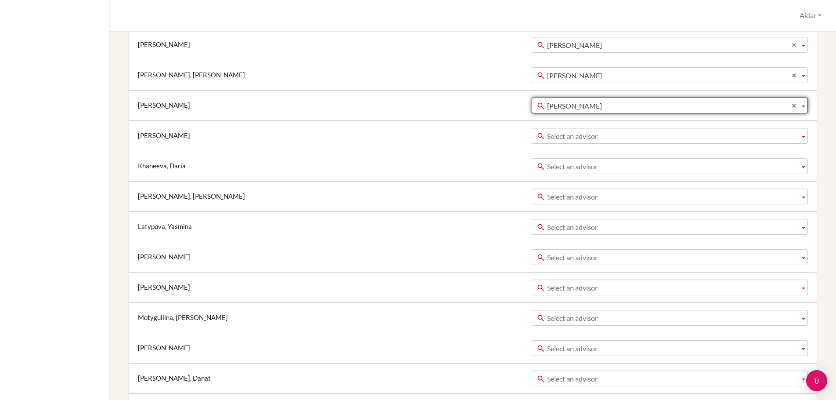
click at [800, 137] on b at bounding box center [804, 135] width 8 height 15
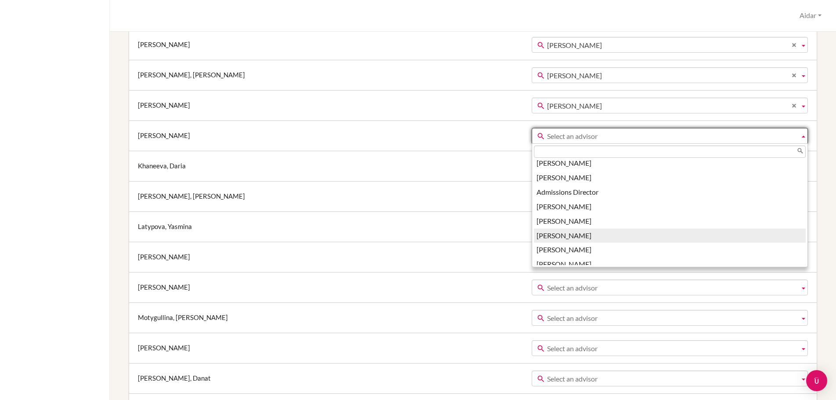
click at [536, 240] on li "[PERSON_NAME]" at bounding box center [670, 235] width 272 height 14
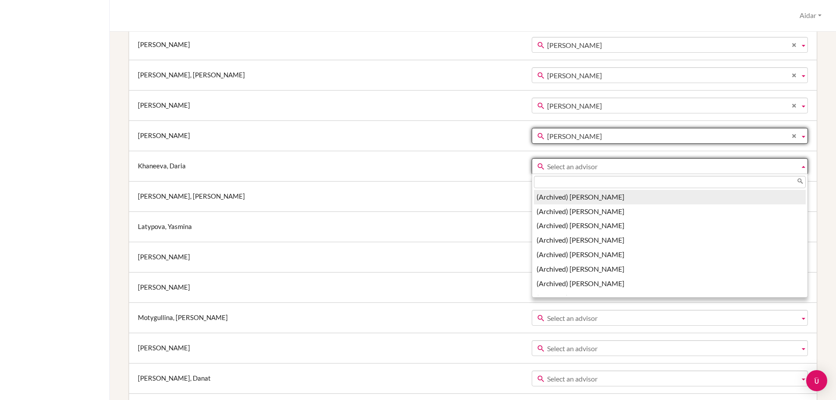
click at [800, 165] on b at bounding box center [804, 166] width 8 height 15
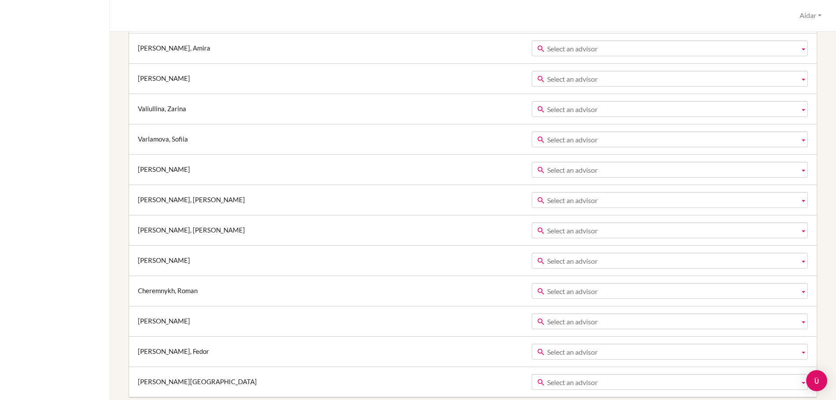
scroll to position [1420, 0]
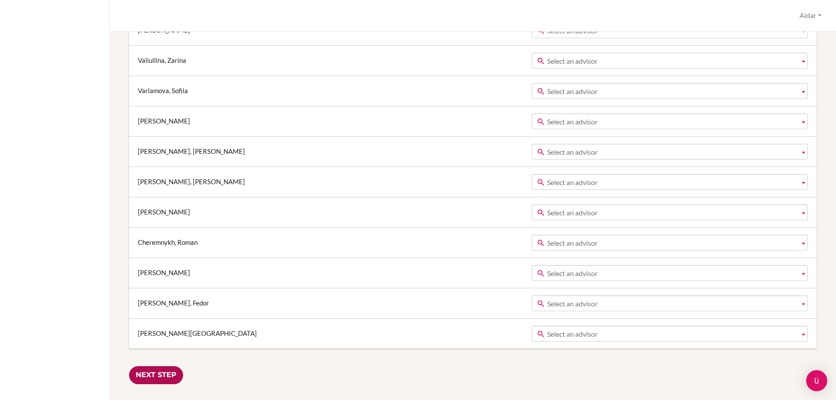
click at [163, 373] on input "Next Step" at bounding box center [156, 375] width 54 height 18
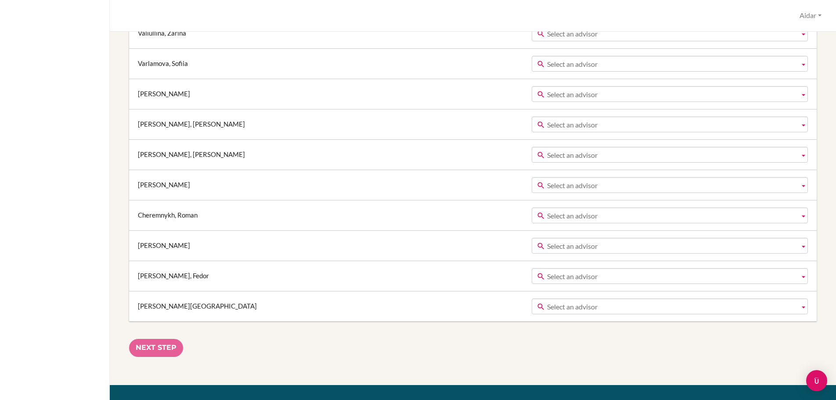
scroll to position [1576, 0]
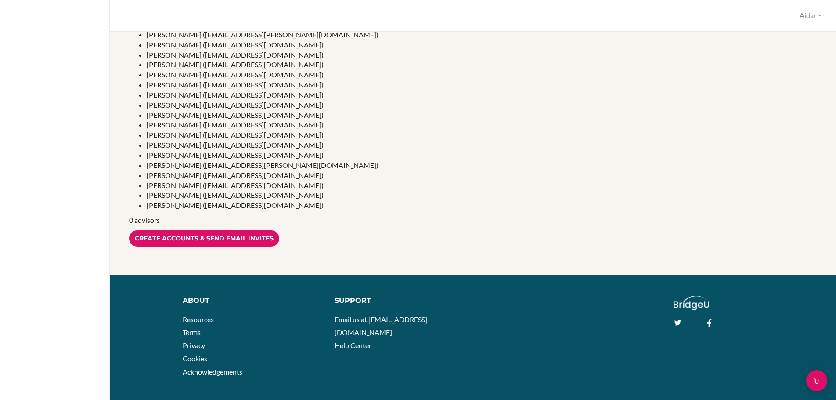
scroll to position [467, 0]
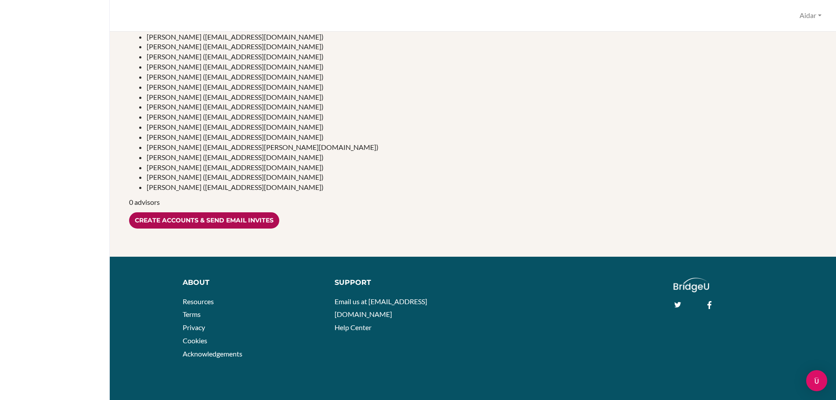
click at [267, 222] on input "Create accounts & send email invites" at bounding box center [204, 220] width 150 height 16
